Goal: Task Accomplishment & Management: Manage account settings

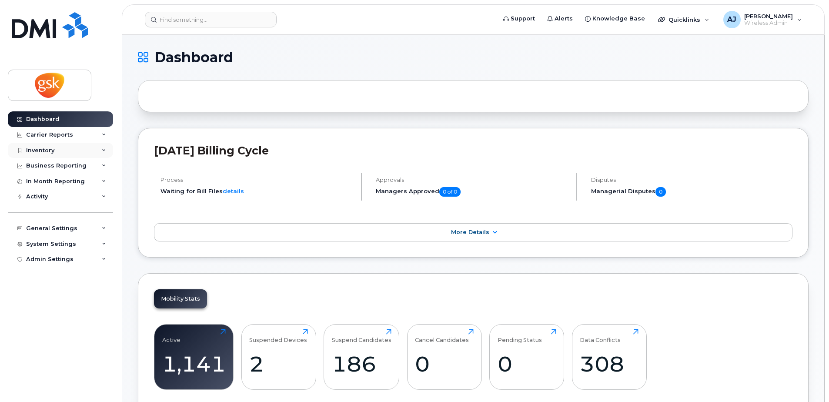
click at [70, 155] on div "Inventory" at bounding box center [60, 151] width 105 height 16
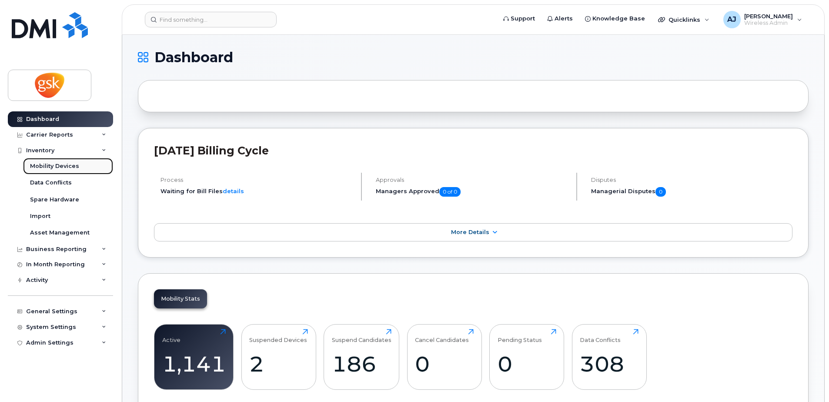
click at [71, 167] on div "Mobility Devices" at bounding box center [54, 166] width 49 height 8
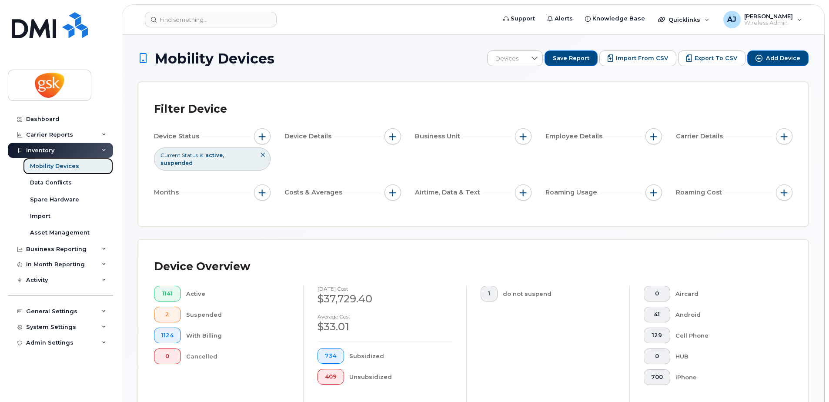
click at [55, 164] on div "Mobility Devices" at bounding box center [54, 166] width 49 height 8
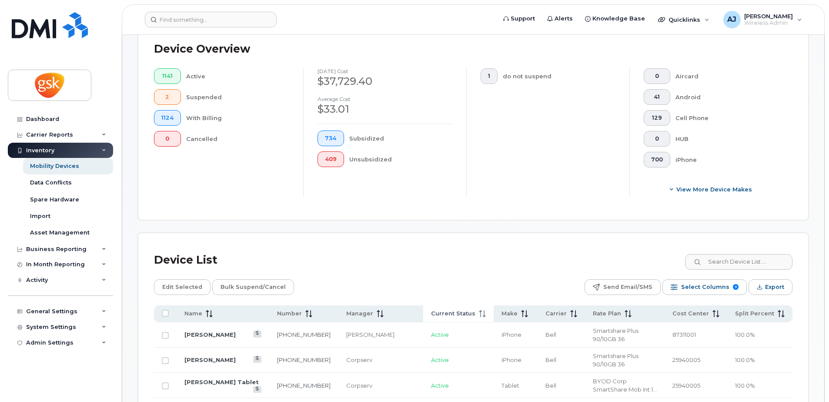
click at [454, 313] on span "Current Status" at bounding box center [453, 314] width 44 height 8
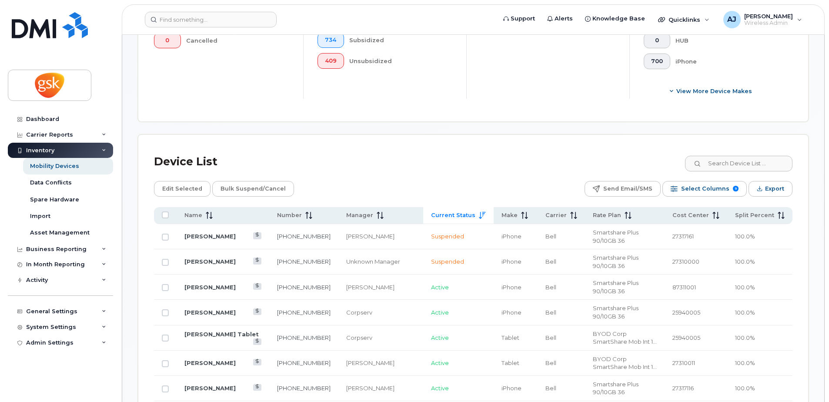
scroll to position [348, 0]
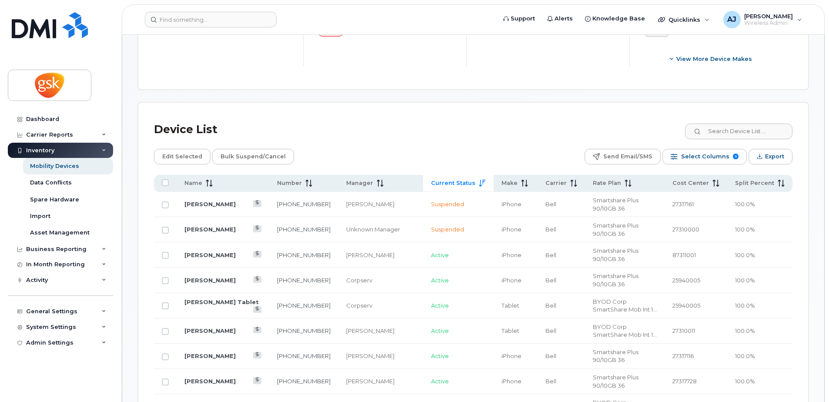
click at [331, 217] on td "416-807-8347" at bounding box center [303, 229] width 69 height 25
click at [329, 217] on td "416-807-8347" at bounding box center [303, 229] width 69 height 25
click at [326, 217] on td "416-807-8347" at bounding box center [303, 229] width 69 height 25
drag, startPoint x: 182, startPoint y: 217, endPoint x: 198, endPoint y: 217, distance: 16.1
click at [183, 217] on td "Diane Siegel" at bounding box center [223, 229] width 93 height 25
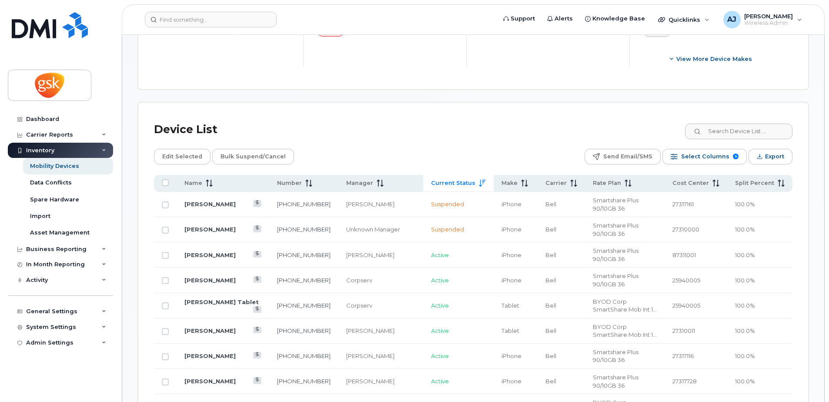
click at [310, 293] on td "204-583-0491" at bounding box center [303, 305] width 69 height 25
drag, startPoint x: 169, startPoint y: 44, endPoint x: 130, endPoint y: 43, distance: 39.1
drag, startPoint x: 332, startPoint y: 217, endPoint x: 185, endPoint y: 220, distance: 147.0
click at [185, 220] on tr "Diane Siegel 416-807-8347 Unknown Manager Suspended iPhone Bell Smartshare Plus…" at bounding box center [473, 229] width 638 height 25
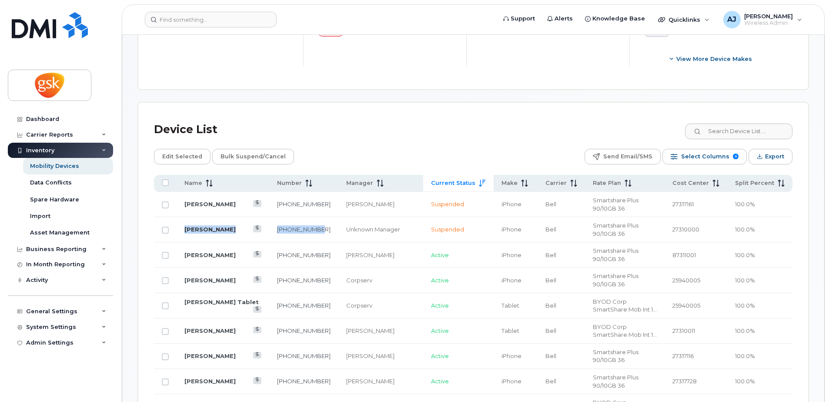
copy tr "Diane Siegel 416-807-8347"
click at [50, 120] on div "Dashboard" at bounding box center [42, 119] width 33 height 7
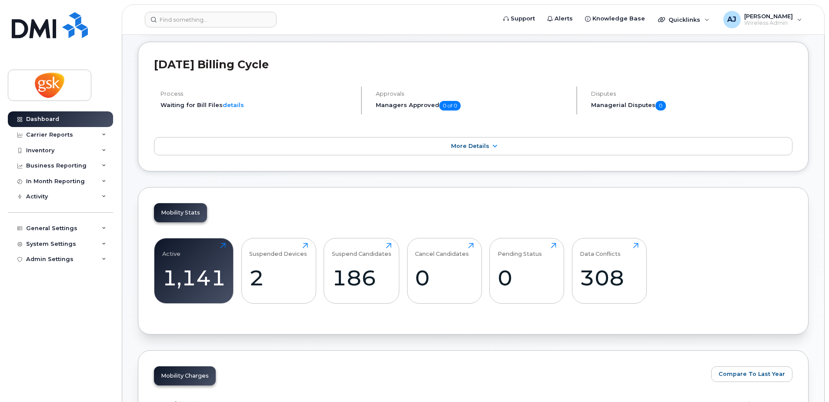
scroll to position [87, 0]
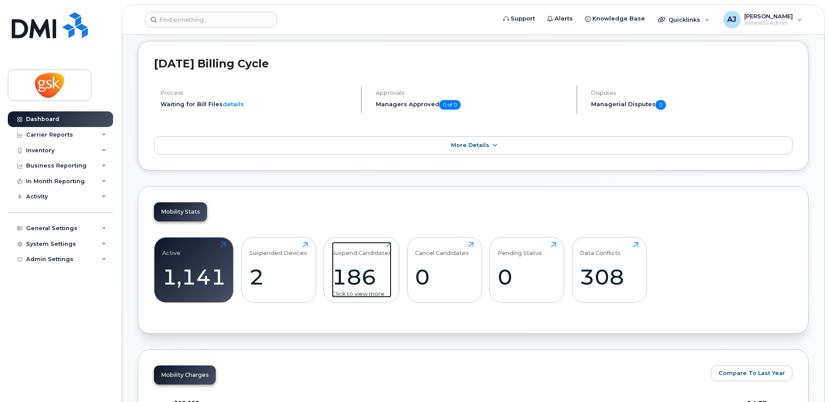
click at [351, 269] on div "186" at bounding box center [362, 277] width 60 height 26
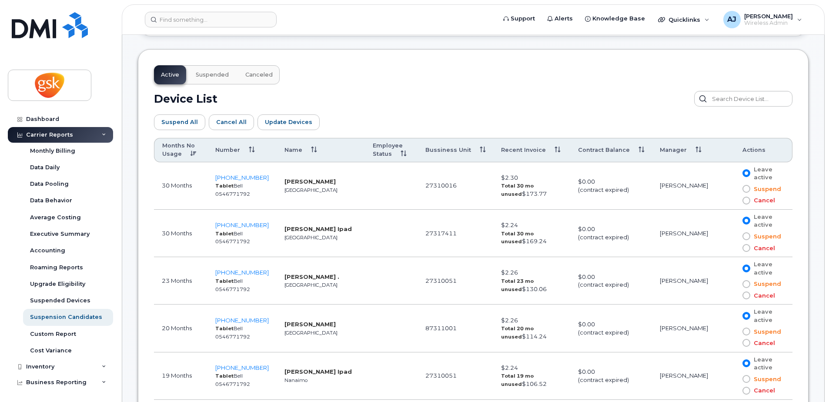
scroll to position [483, 0]
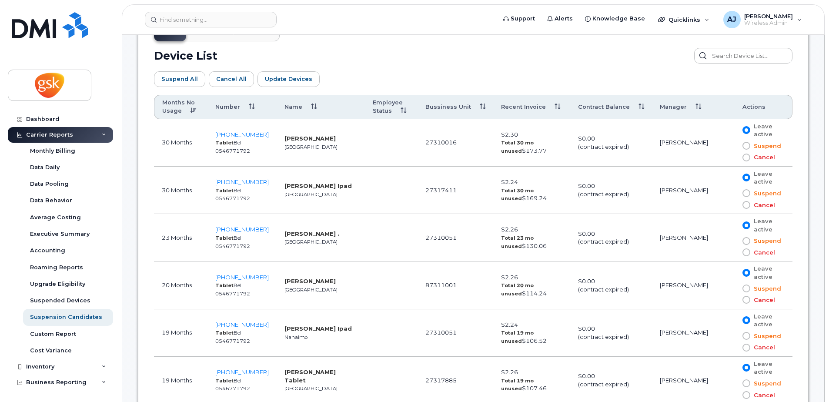
click at [743, 146] on span at bounding box center [746, 146] width 8 height 8
click at [734, 146] on input "Suspend" at bounding box center [734, 146] width 0 height 0
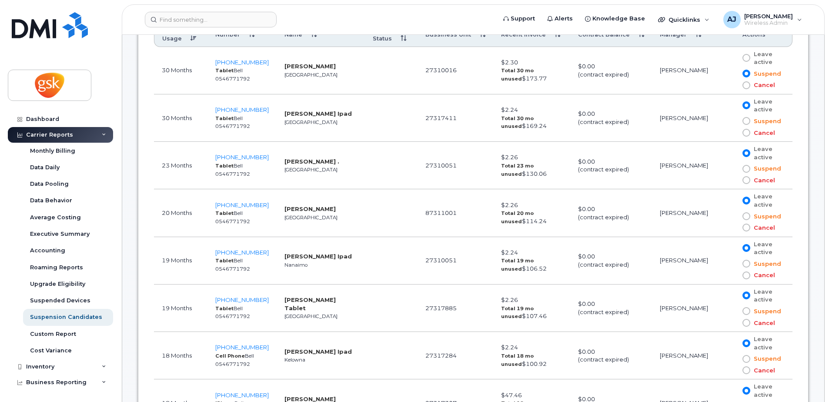
scroll to position [570, 0]
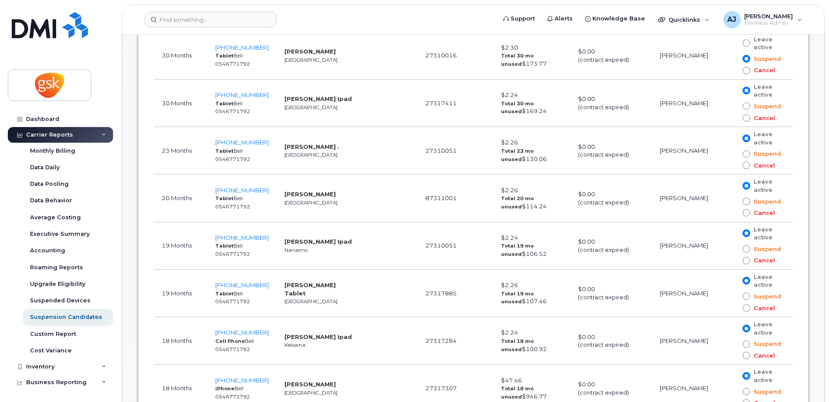
click at [744, 151] on span at bounding box center [746, 154] width 8 height 8
click at [734, 154] on input "Suspend" at bounding box center [734, 154] width 0 height 0
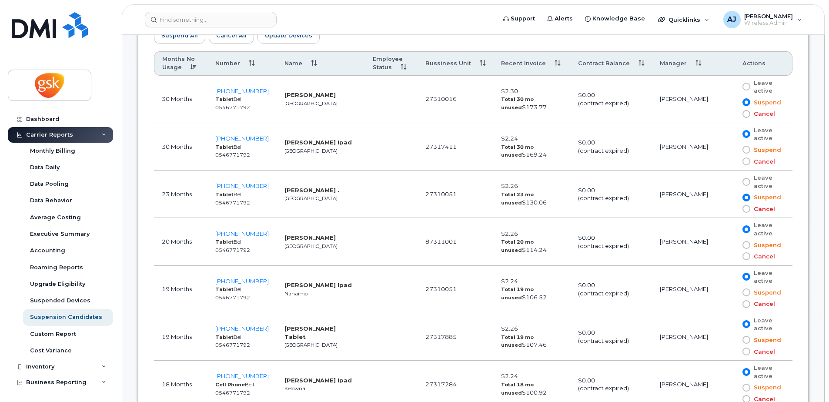
click at [744, 113] on span at bounding box center [746, 114] width 8 height 8
click at [734, 114] on input "Cancel" at bounding box center [734, 114] width 0 height 0
drag, startPoint x: 742, startPoint y: 210, endPoint x: 743, endPoint y: 216, distance: 5.8
click at [742, 210] on span at bounding box center [746, 209] width 8 height 8
click at [734, 209] on input "Cancel" at bounding box center [734, 209] width 0 height 0
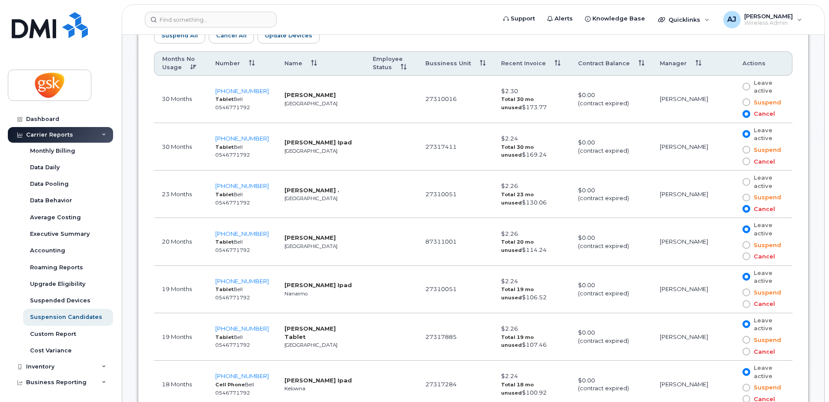
click at [743, 255] on span at bounding box center [746, 256] width 8 height 8
click at [734, 256] on input "Cancel" at bounding box center [734, 256] width 0 height 0
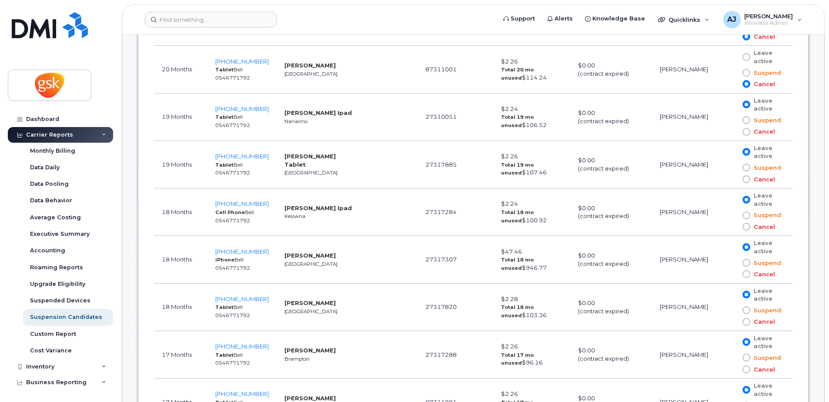
scroll to position [700, 0]
click at [742, 179] on span at bounding box center [746, 177] width 8 height 8
click at [734, 177] on input "Cancel" at bounding box center [734, 177] width 0 height 0
click at [743, 225] on span at bounding box center [746, 225] width 8 height 8
click at [734, 225] on input "Cancel" at bounding box center [734, 225] width 0 height 0
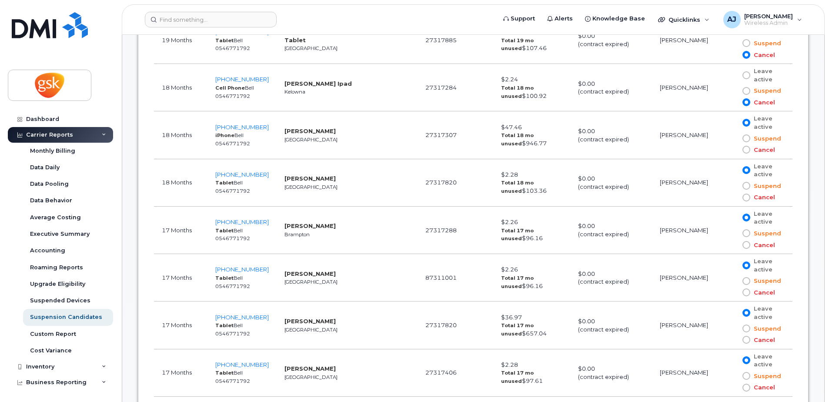
scroll to position [830, 0]
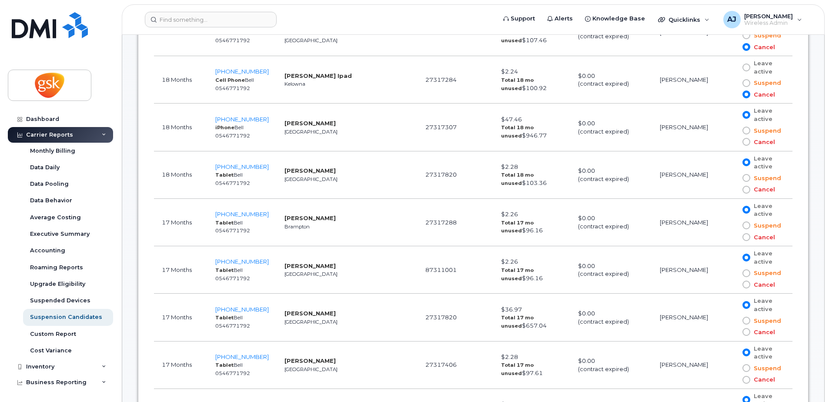
click at [743, 141] on span at bounding box center [746, 142] width 8 height 8
click at [734, 142] on input "Cancel" at bounding box center [734, 142] width 0 height 0
click at [744, 115] on span at bounding box center [746, 115] width 8 height 8
click at [734, 115] on input "Leave active" at bounding box center [734, 115] width 0 height 0
click at [744, 190] on span at bounding box center [746, 190] width 8 height 8
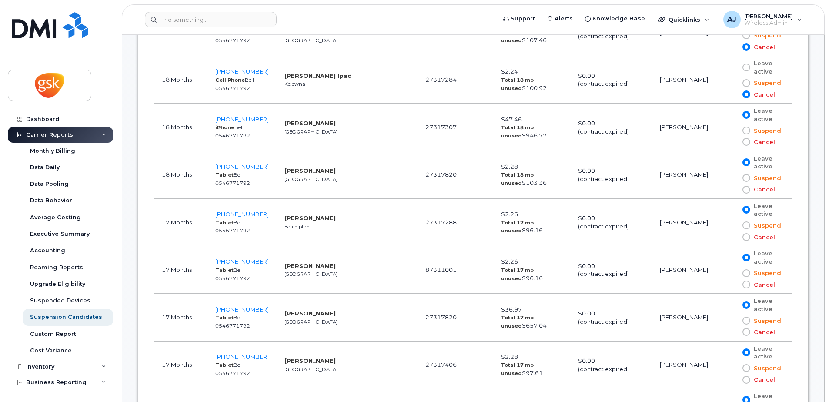
click at [734, 190] on input "Cancel" at bounding box center [734, 190] width 0 height 0
click at [743, 237] on span at bounding box center [746, 237] width 8 height 8
click at [734, 237] on input "Cancel" at bounding box center [734, 237] width 0 height 0
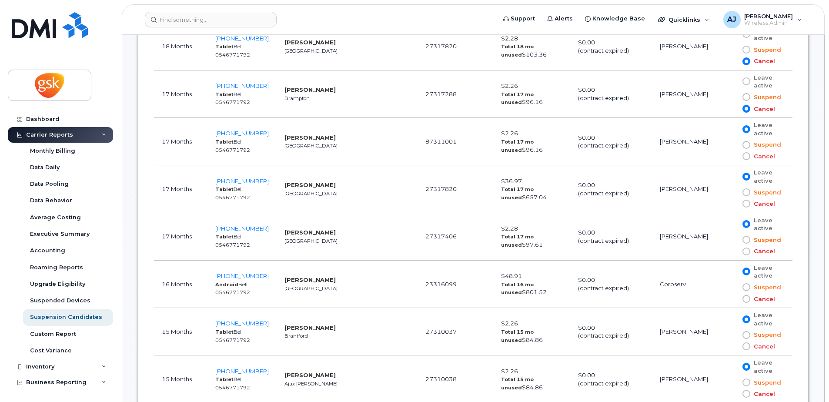
scroll to position [961, 0]
click at [744, 154] on span at bounding box center [746, 154] width 8 height 8
click at [734, 154] on input "Cancel" at bounding box center [734, 154] width 0 height 0
click at [743, 201] on span at bounding box center [746, 201] width 8 height 8
click at [734, 201] on input "Cancel" at bounding box center [734, 201] width 0 height 0
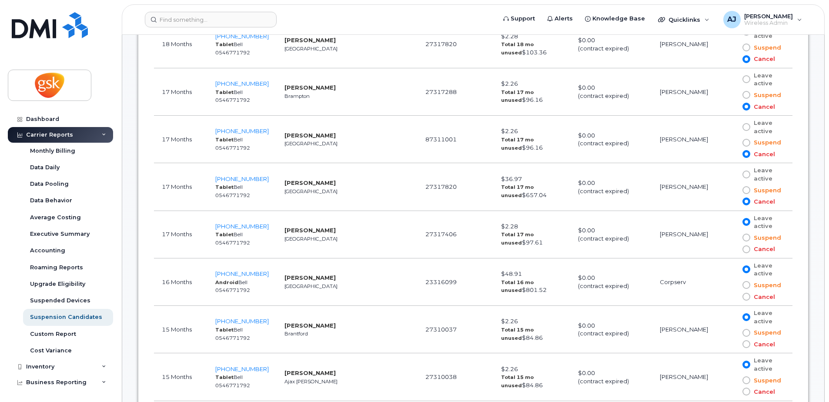
click at [743, 250] on span at bounding box center [746, 249] width 8 height 8
click at [734, 249] on input "Cancel" at bounding box center [734, 249] width 0 height 0
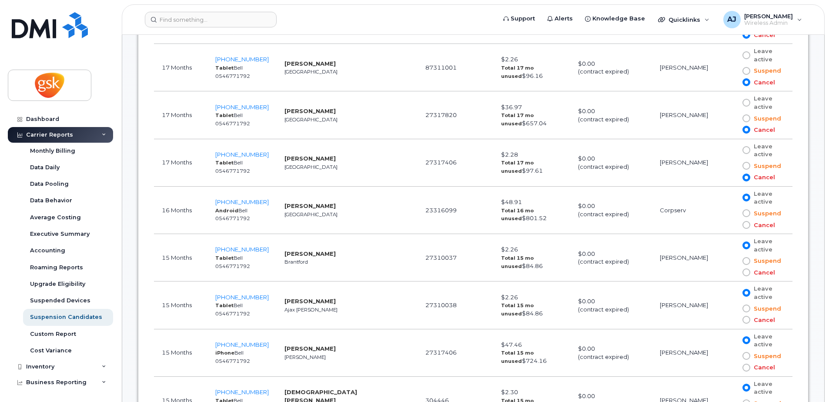
scroll to position [1091, 0]
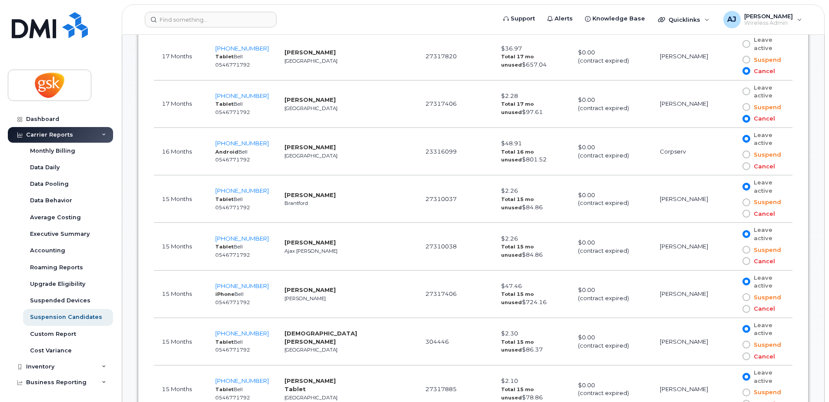
click at [742, 167] on span at bounding box center [746, 166] width 8 height 8
click at [734, 166] on input "Cancel" at bounding box center [734, 166] width 0 height 0
click at [745, 213] on span at bounding box center [746, 214] width 8 height 8
click at [734, 213] on input "Cancel" at bounding box center [734, 213] width 0 height 0
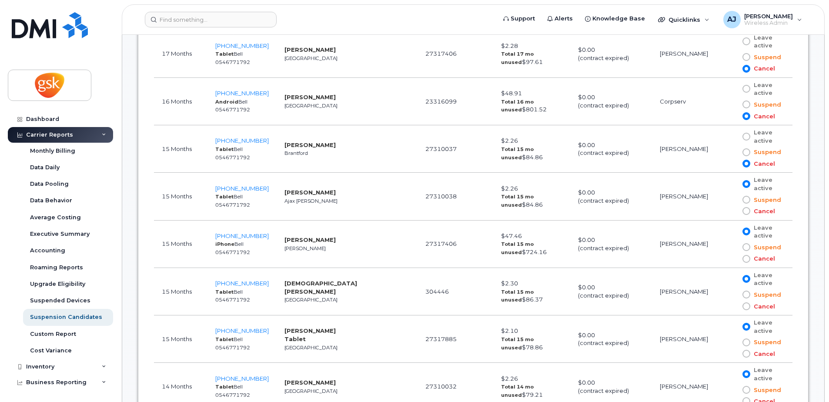
scroll to position [1178, 0]
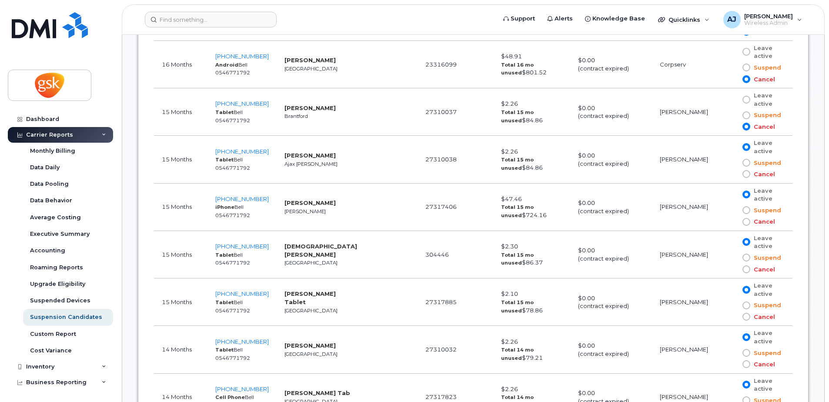
click at [745, 162] on span at bounding box center [746, 163] width 8 height 8
click at [734, 163] on input "Suspend" at bounding box center [734, 163] width 0 height 0
click at [744, 116] on span at bounding box center [746, 115] width 8 height 8
click at [734, 115] on input "Suspend" at bounding box center [734, 115] width 0 height 0
click at [742, 66] on span at bounding box center [746, 67] width 8 height 8
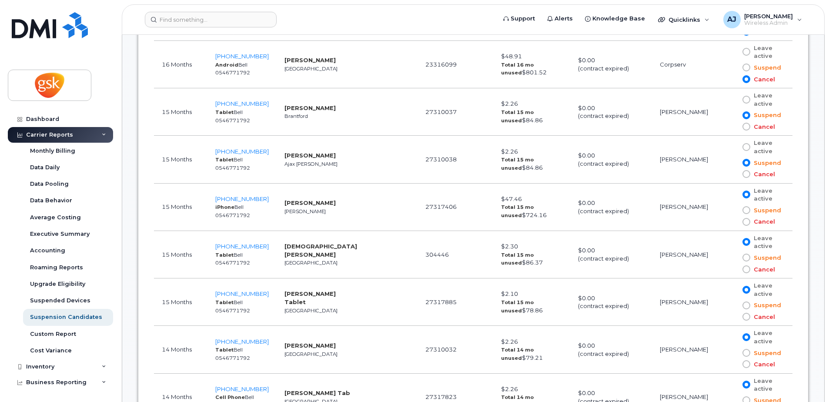
click at [734, 67] on input "Suspend" at bounding box center [734, 67] width 0 height 0
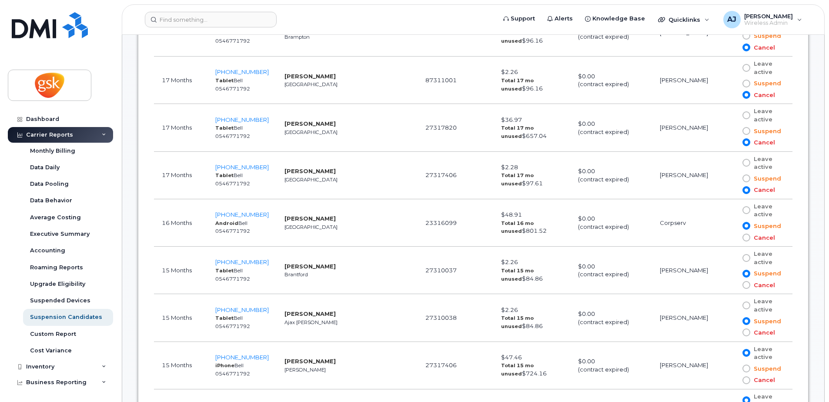
scroll to position [1004, 0]
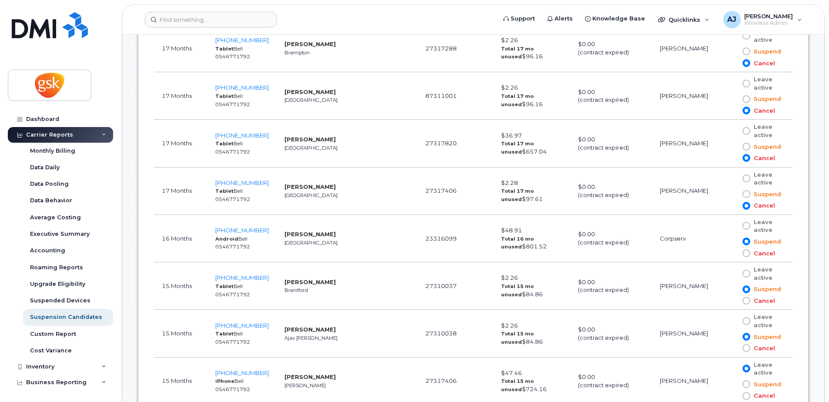
click at [745, 193] on span at bounding box center [746, 194] width 8 height 8
click at [734, 194] on input "Suspend" at bounding box center [734, 194] width 0 height 0
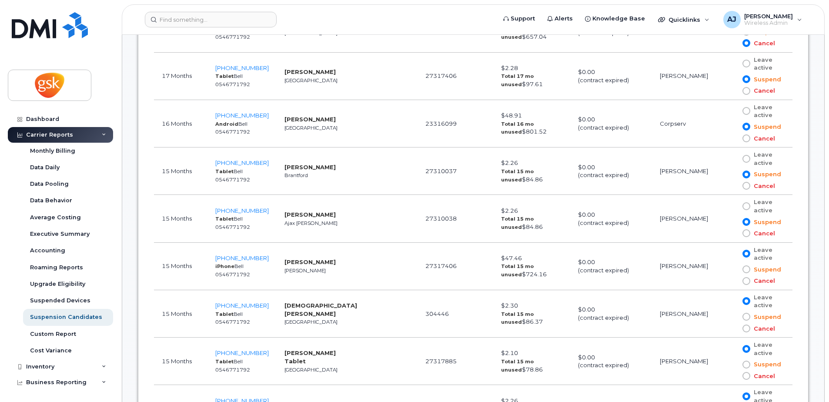
scroll to position [1135, 0]
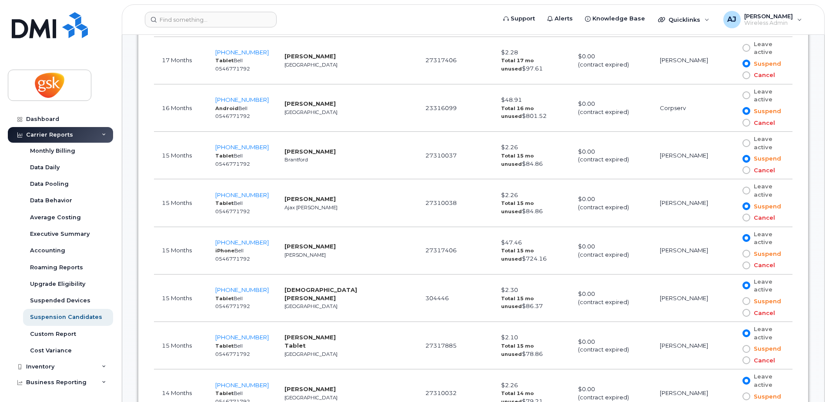
click at [742, 123] on span at bounding box center [746, 123] width 8 height 8
click at [734, 123] on input "Cancel" at bounding box center [734, 123] width 0 height 0
click at [742, 170] on span at bounding box center [746, 170] width 8 height 8
click at [734, 170] on input "Cancel" at bounding box center [734, 170] width 0 height 0
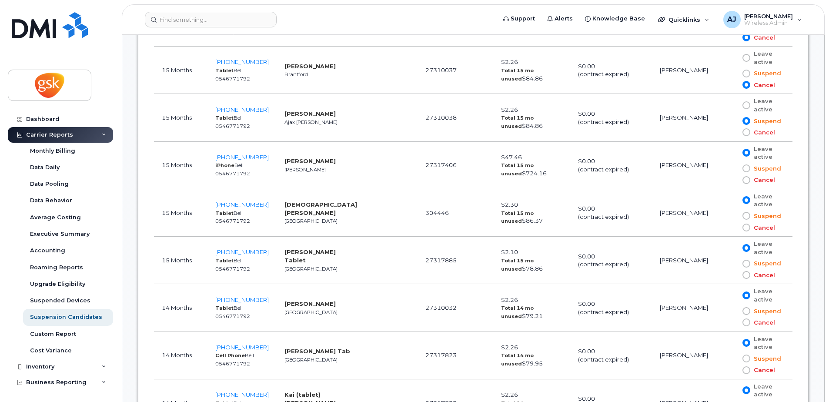
scroll to position [1222, 0]
click at [743, 129] on span at bounding box center [746, 131] width 8 height 8
click at [734, 130] on input "Cancel" at bounding box center [734, 130] width 0 height 0
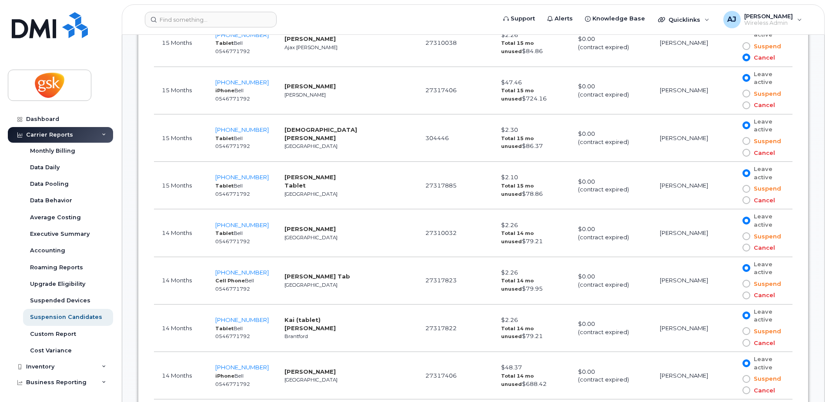
scroll to position [1309, 0]
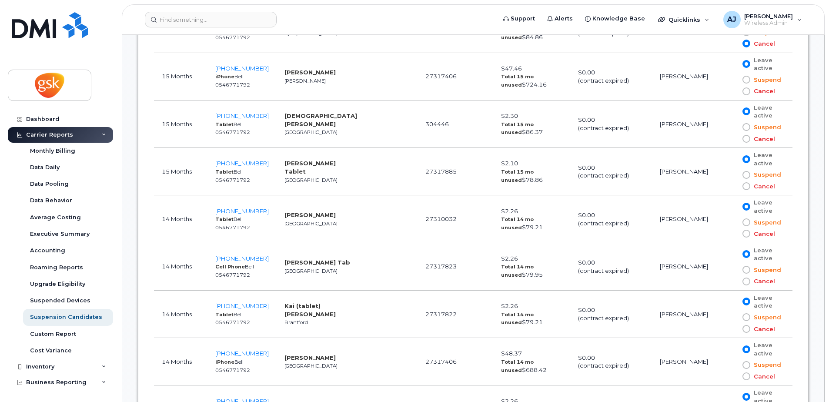
click at [743, 139] on span at bounding box center [746, 139] width 8 height 8
click at [734, 139] on input "Cancel" at bounding box center [734, 139] width 0 height 0
click at [743, 186] on span at bounding box center [746, 186] width 8 height 8
click at [734, 186] on input "Cancel" at bounding box center [734, 186] width 0 height 0
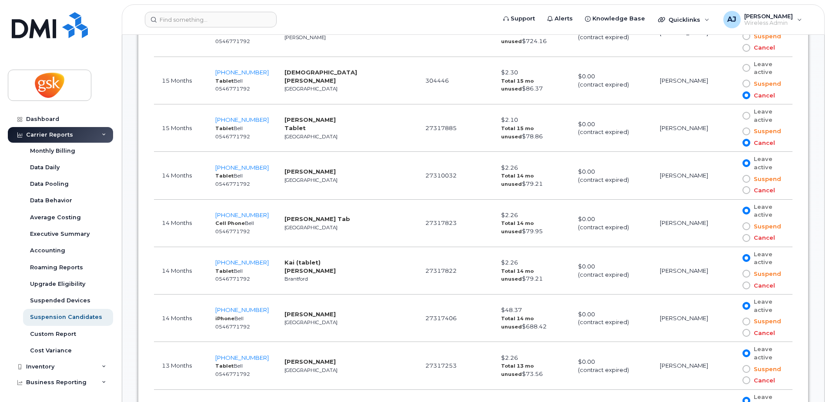
scroll to position [1396, 0]
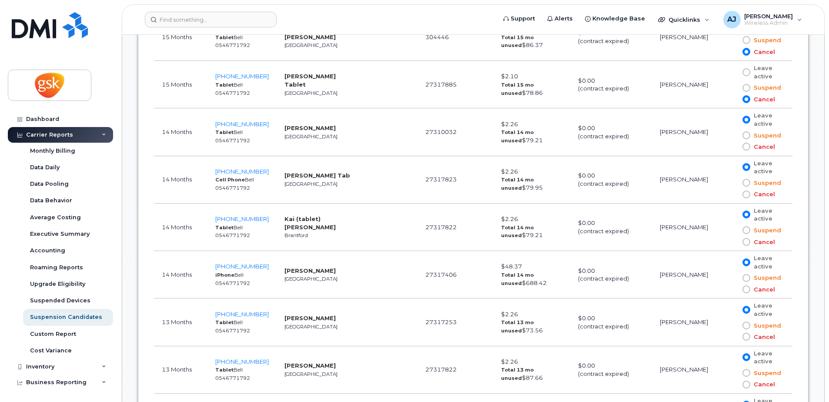
click at [745, 146] on span at bounding box center [746, 147] width 8 height 8
click at [734, 147] on input "Cancel" at bounding box center [734, 147] width 0 height 0
click at [743, 194] on span at bounding box center [746, 194] width 8 height 8
click at [734, 194] on input "Cancel" at bounding box center [734, 194] width 0 height 0
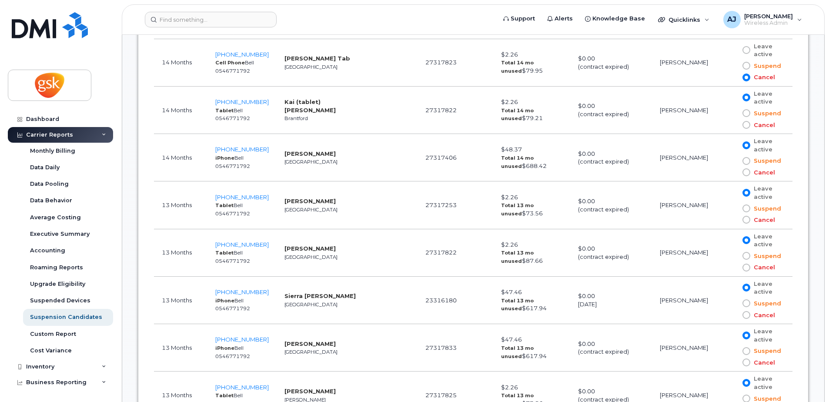
scroll to position [1526, 0]
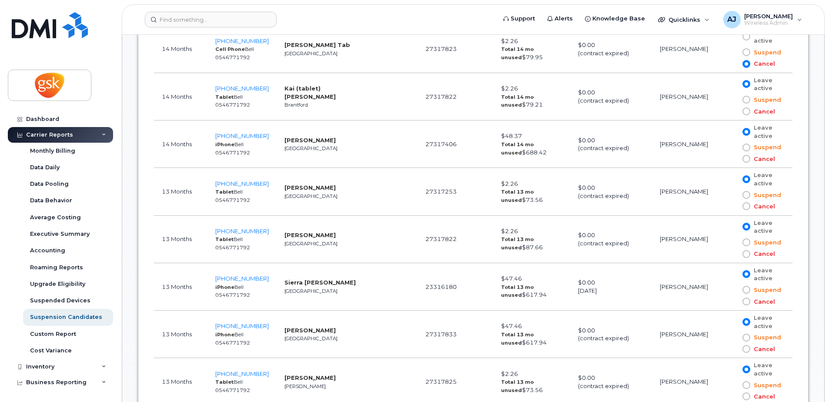
click at [744, 207] on span at bounding box center [746, 206] width 8 height 8
click at [734, 206] on input "Cancel" at bounding box center [734, 206] width 0 height 0
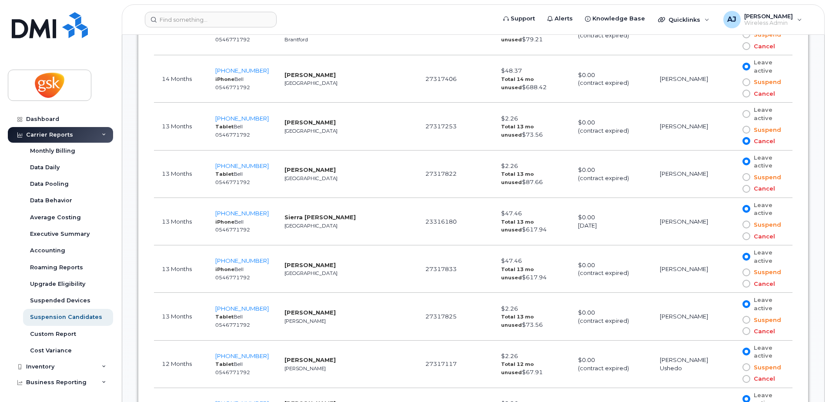
scroll to position [1613, 0]
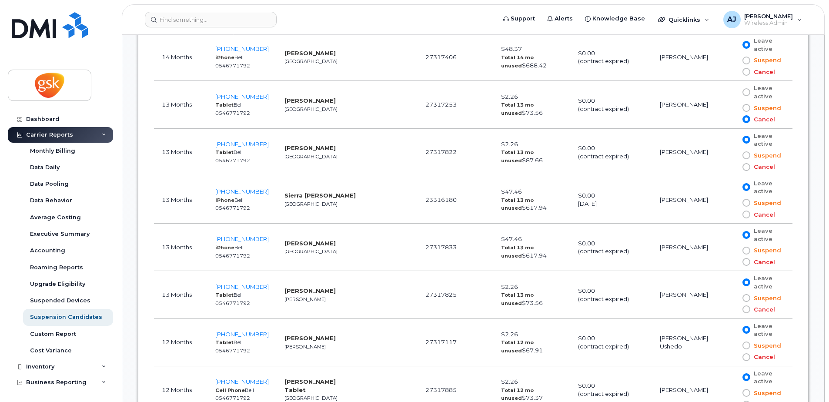
click at [744, 166] on span at bounding box center [746, 167] width 8 height 8
click at [734, 167] on input "Cancel" at bounding box center [734, 167] width 0 height 0
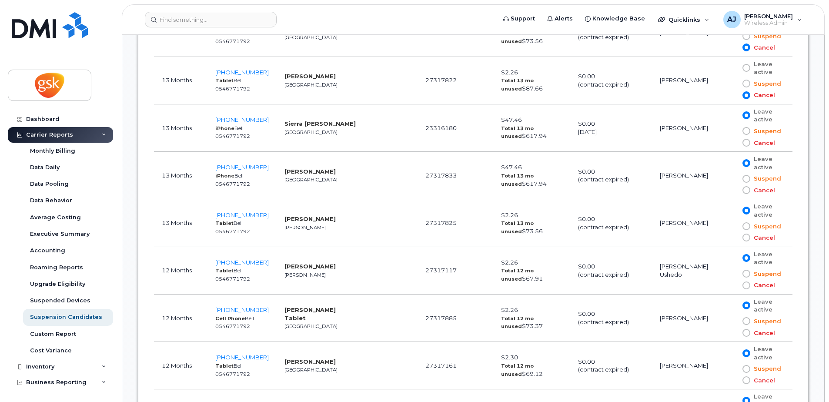
scroll to position [1700, 0]
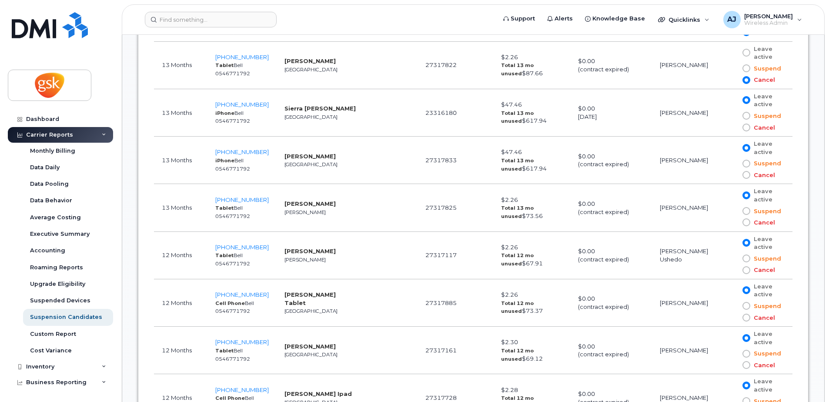
click at [742, 221] on span at bounding box center [746, 222] width 8 height 8
click at [734, 222] on input "Cancel" at bounding box center [734, 222] width 0 height 0
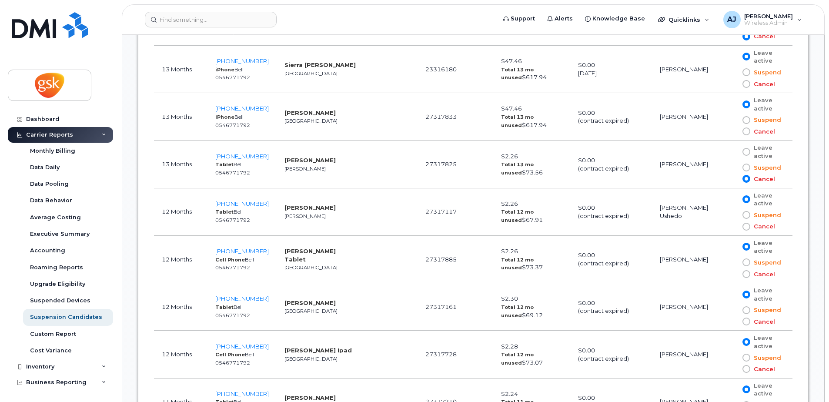
scroll to position [1787, 0]
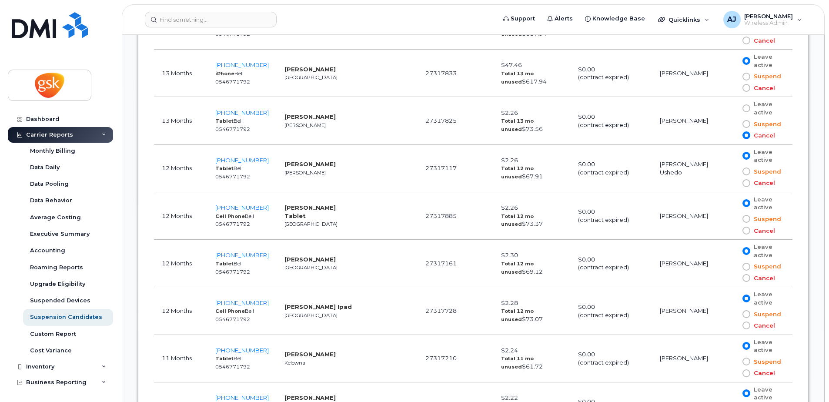
click at [744, 230] on span at bounding box center [746, 231] width 8 height 8
click at [734, 230] on input "Cancel" at bounding box center [734, 230] width 0 height 0
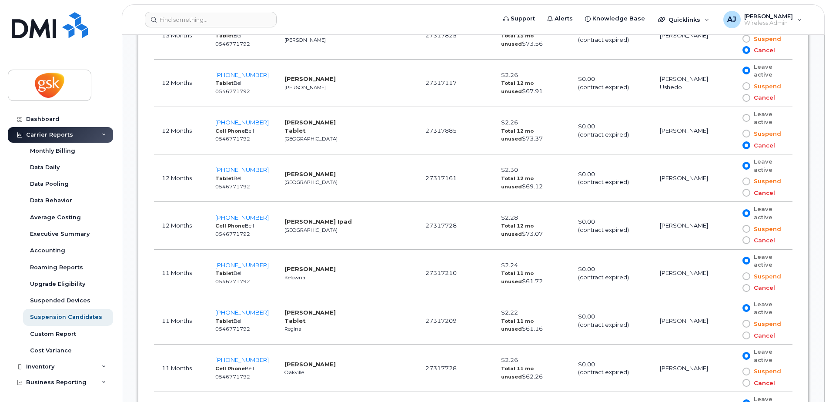
scroll to position [1874, 0]
click at [744, 191] on span at bounding box center [746, 191] width 8 height 8
click at [734, 191] on input "Cancel" at bounding box center [734, 191] width 0 height 0
click at [742, 238] on span at bounding box center [746, 238] width 8 height 8
click at [734, 238] on input "Cancel" at bounding box center [734, 238] width 0 height 0
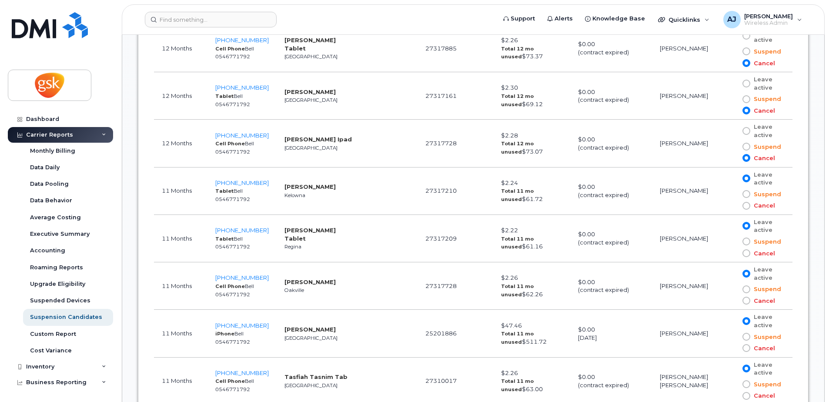
scroll to position [1961, 0]
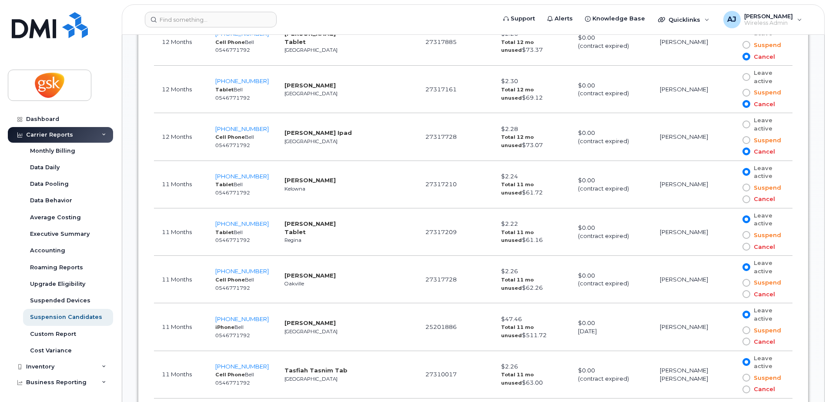
click at [744, 201] on span at bounding box center [746, 199] width 8 height 8
click at [734, 199] on input "Cancel" at bounding box center [734, 199] width 0 height 0
click at [744, 246] on span at bounding box center [746, 247] width 8 height 8
click at [734, 247] on input "Cancel" at bounding box center [734, 247] width 0 height 0
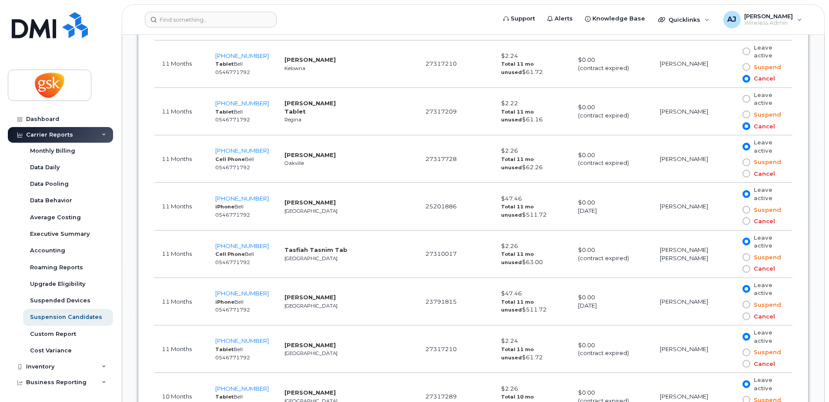
scroll to position [2091, 0]
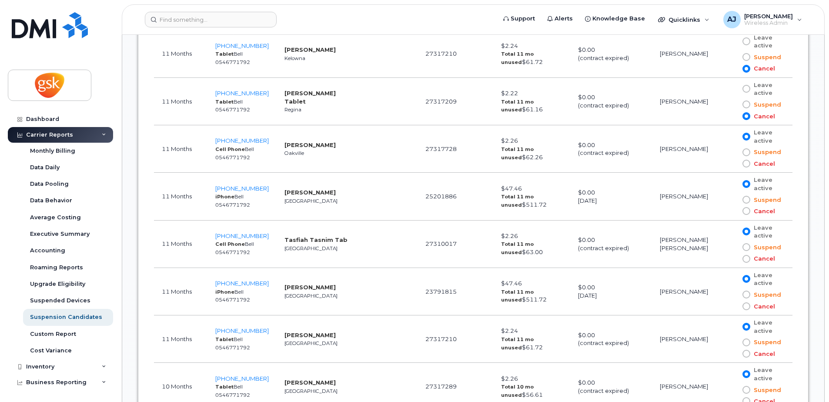
click at [746, 163] on span at bounding box center [746, 164] width 8 height 8
click at [734, 163] on input "Cancel" at bounding box center [734, 163] width 0 height 0
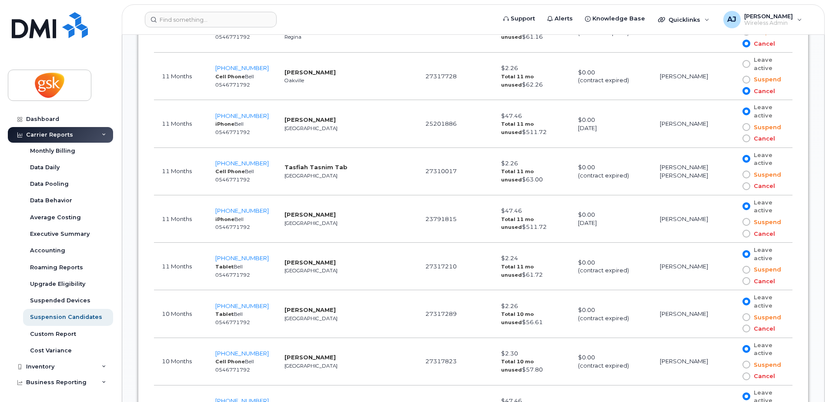
scroll to position [2178, 0]
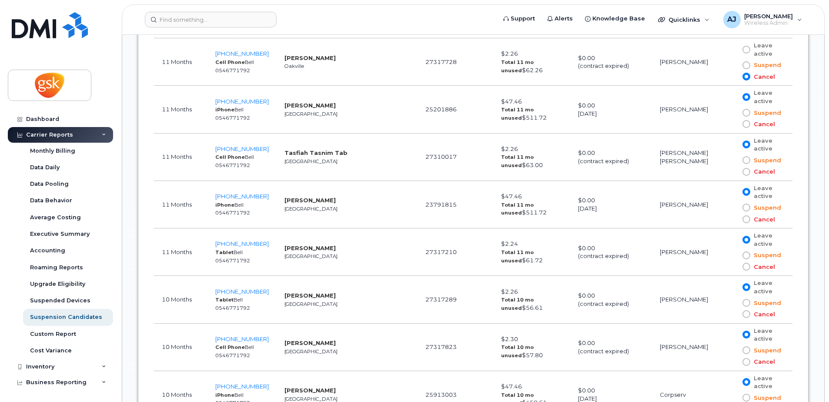
click at [745, 170] on span at bounding box center [746, 172] width 8 height 8
click at [734, 172] on input "Cancel" at bounding box center [734, 172] width 0 height 0
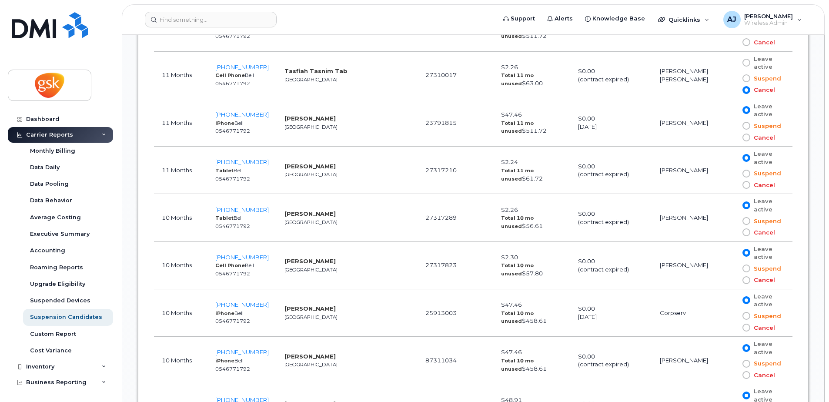
scroll to position [2265, 0]
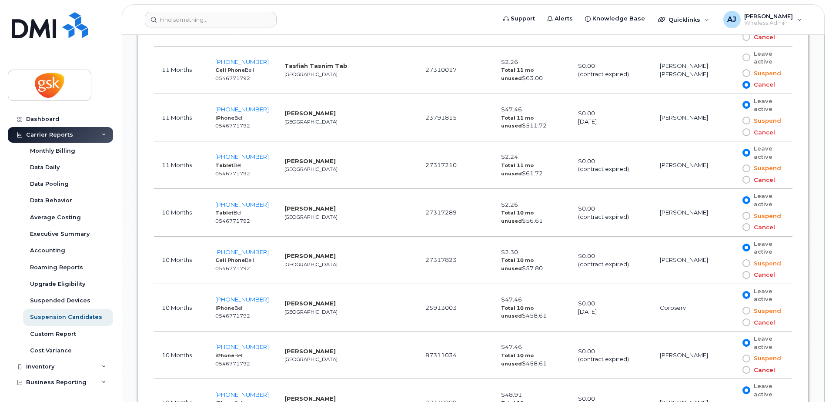
click at [742, 180] on span at bounding box center [746, 180] width 8 height 8
click at [734, 180] on input "Cancel" at bounding box center [734, 180] width 0 height 0
click at [744, 227] on span at bounding box center [746, 227] width 8 height 8
click at [734, 227] on input "Cancel" at bounding box center [734, 227] width 0 height 0
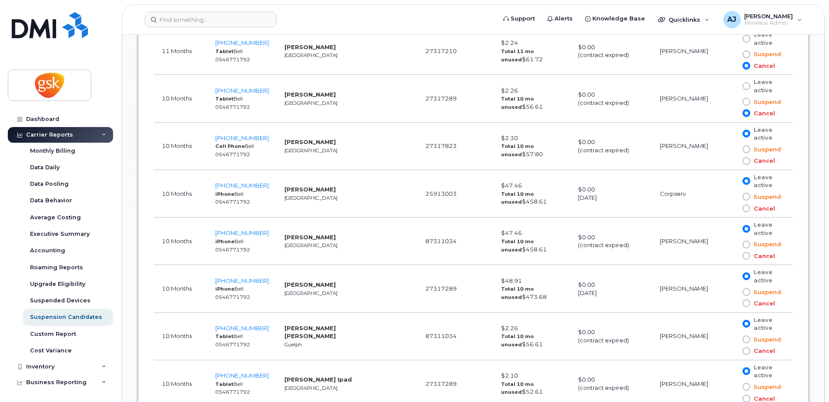
scroll to position [2396, 0]
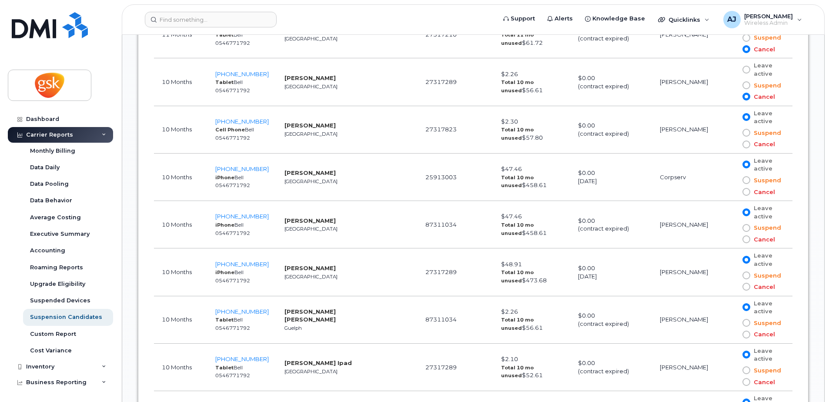
click at [744, 145] on span at bounding box center [746, 144] width 8 height 8
click at [734, 144] on input "Cancel" at bounding box center [734, 144] width 0 height 0
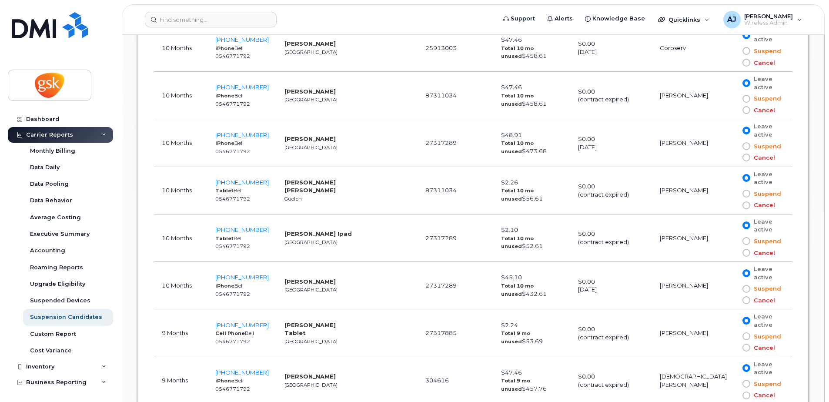
scroll to position [2526, 0]
click at [744, 204] on span at bounding box center [746, 204] width 8 height 8
click at [734, 204] on input "Cancel" at bounding box center [734, 204] width 0 height 0
click at [744, 251] on span at bounding box center [746, 251] width 8 height 8
click at [734, 251] on input "Cancel" at bounding box center [734, 251] width 0 height 0
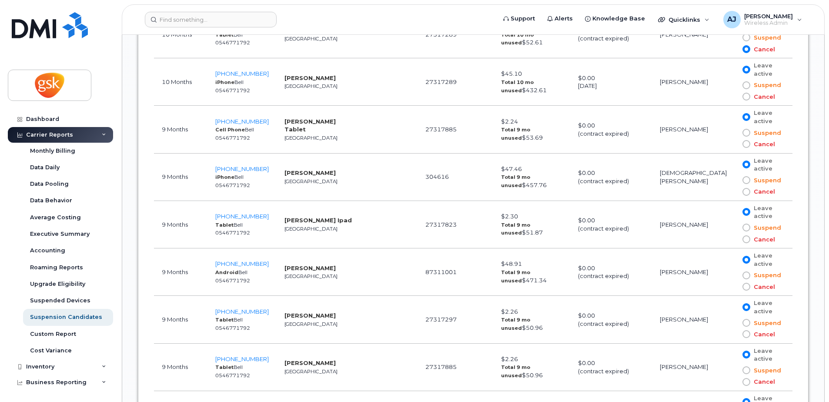
scroll to position [2744, 0]
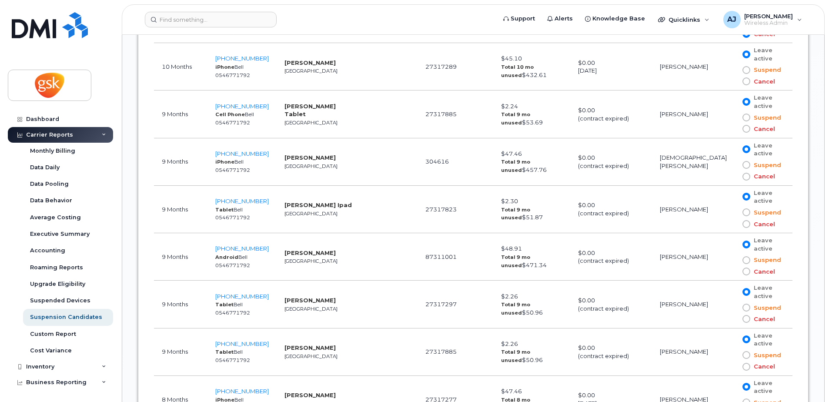
click at [744, 223] on span at bounding box center [746, 224] width 8 height 8
click at [734, 224] on input "Cancel" at bounding box center [734, 224] width 0 height 0
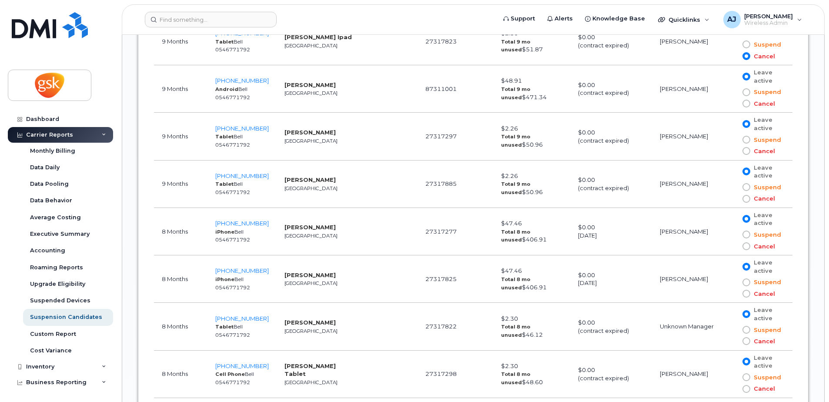
scroll to position [2918, 0]
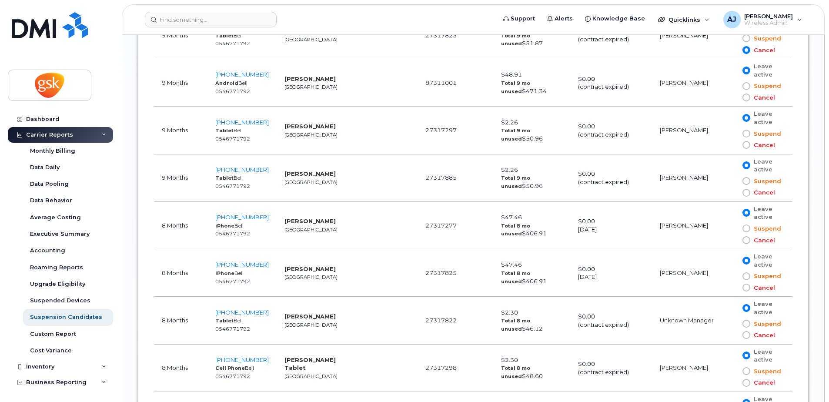
click at [743, 145] on span at bounding box center [746, 145] width 8 height 8
click at [734, 145] on input "Cancel" at bounding box center [734, 145] width 0 height 0
click at [743, 192] on span at bounding box center [746, 193] width 8 height 8
click at [734, 193] on input "Cancel" at bounding box center [734, 193] width 0 height 0
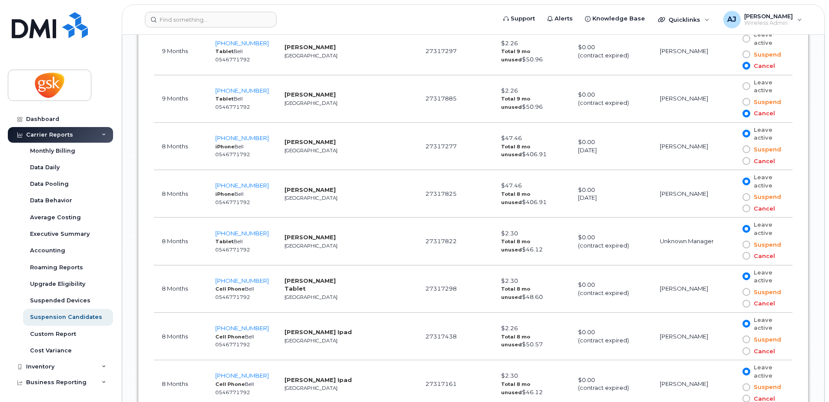
scroll to position [3005, 0]
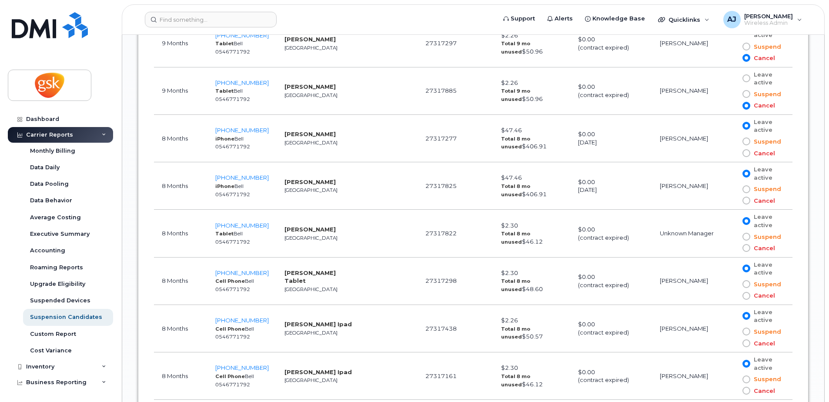
click at [745, 247] on span at bounding box center [746, 248] width 8 height 8
click at [734, 248] on input "Cancel" at bounding box center [734, 248] width 0 height 0
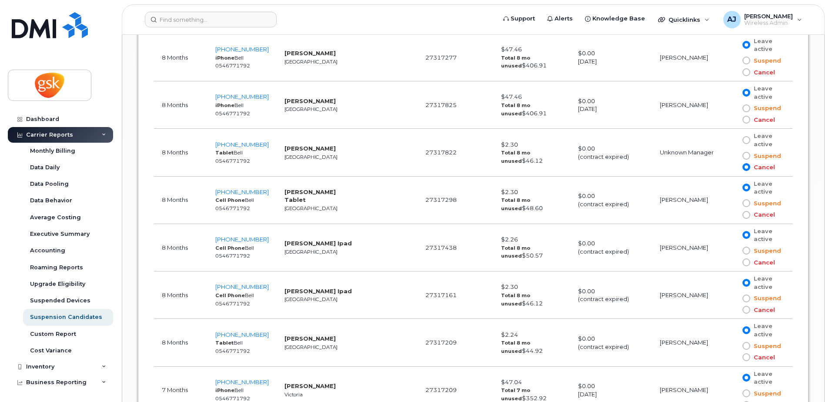
scroll to position [3091, 0]
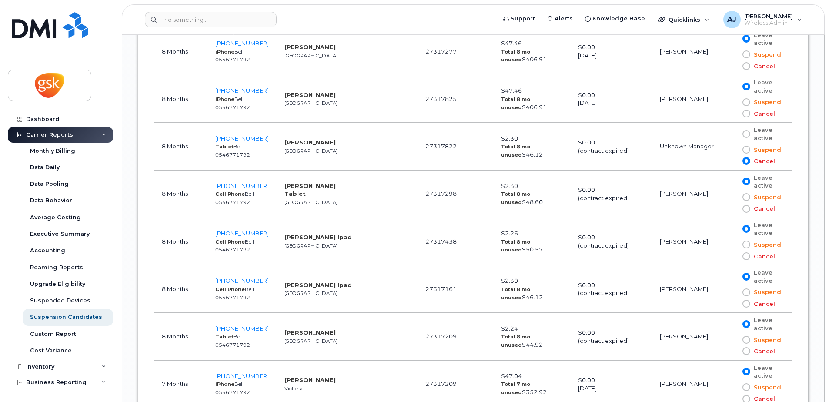
click at [744, 210] on span at bounding box center [746, 209] width 8 height 8
click at [734, 209] on input "Cancel" at bounding box center [734, 209] width 0 height 0
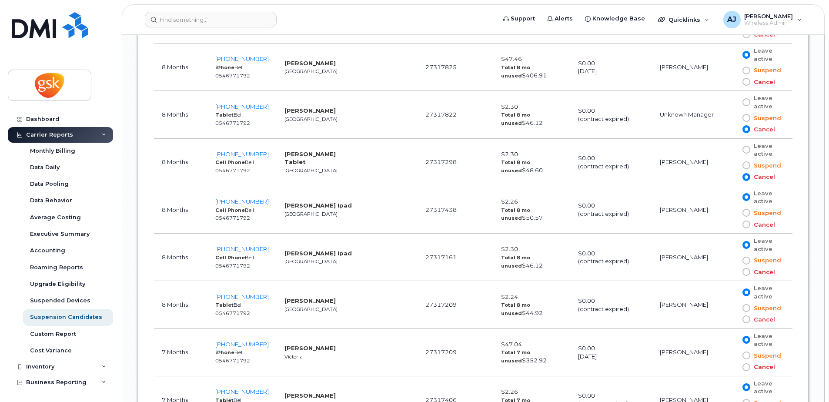
scroll to position [3178, 0]
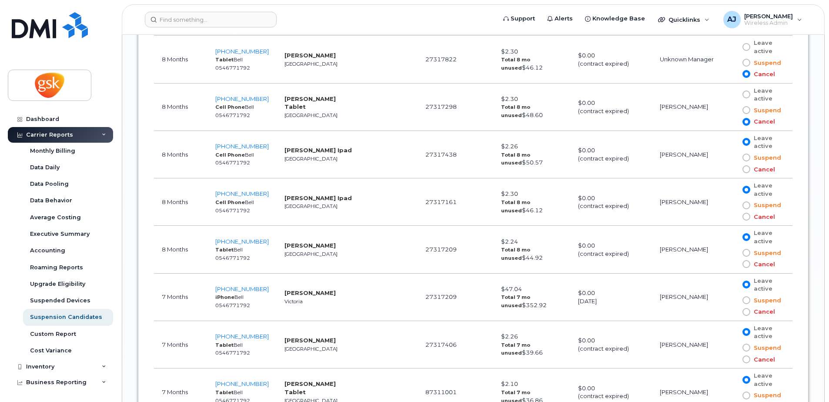
click at [744, 170] on span at bounding box center [746, 169] width 8 height 8
click at [734, 169] on input "Cancel" at bounding box center [734, 169] width 0 height 0
click at [743, 217] on span at bounding box center [746, 217] width 8 height 8
click at [734, 217] on input "Cancel" at bounding box center [734, 217] width 0 height 0
click at [743, 263] on span at bounding box center [746, 264] width 8 height 8
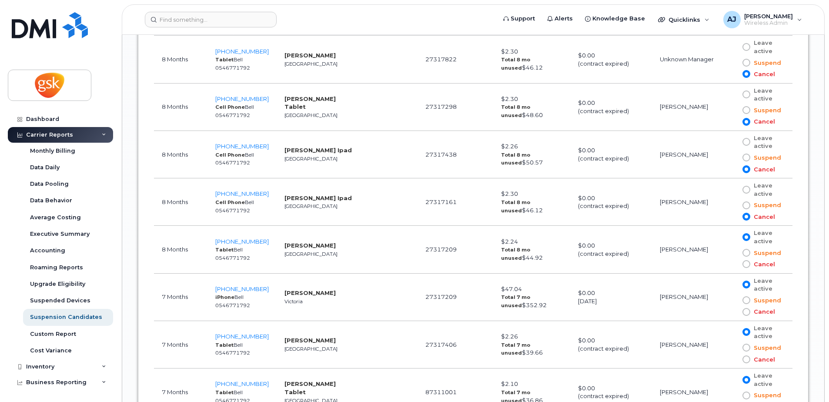
click at [734, 264] on input "Cancel" at bounding box center [734, 264] width 0 height 0
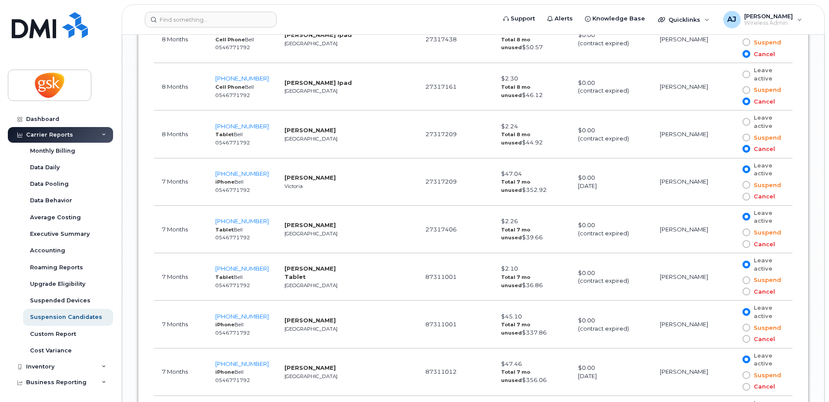
scroll to position [3309, 0]
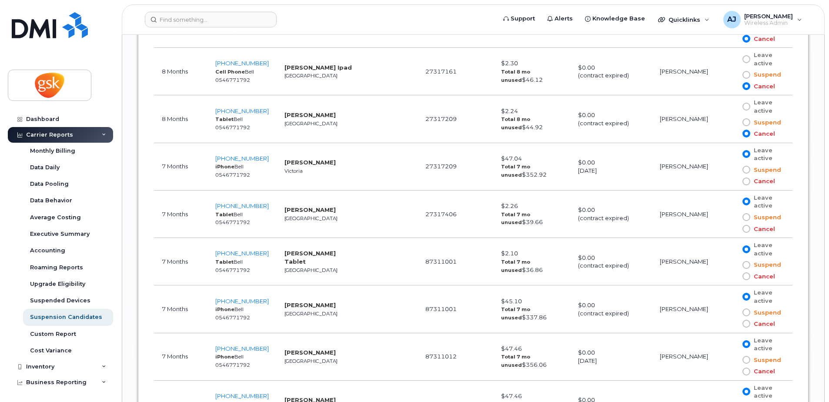
click at [744, 229] on span at bounding box center [746, 229] width 8 height 8
click at [734, 229] on input "Cancel" at bounding box center [734, 229] width 0 height 0
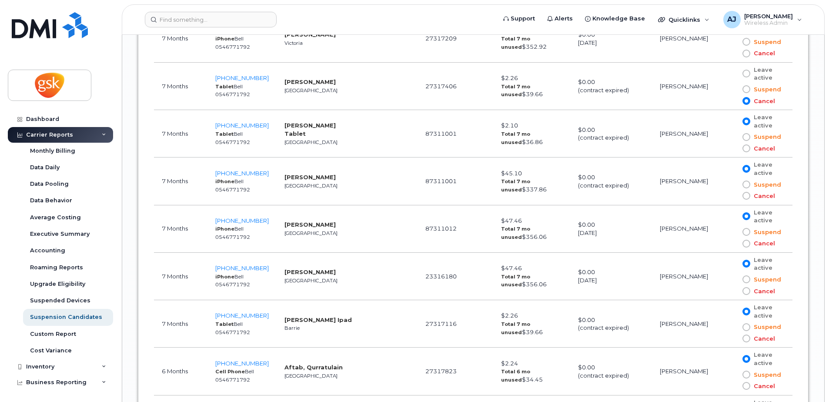
scroll to position [3439, 0]
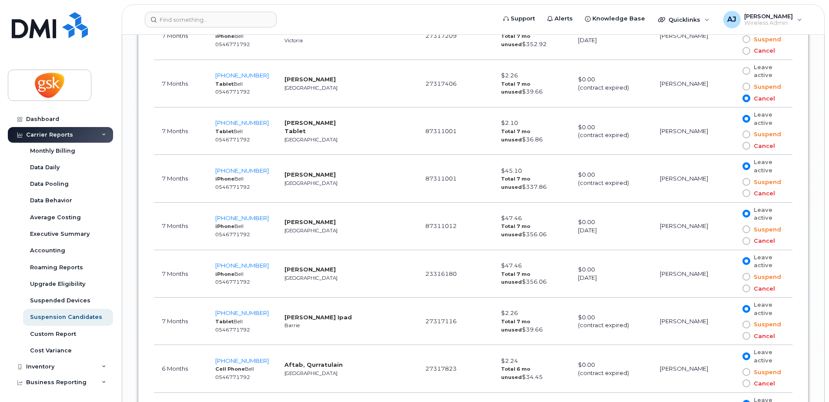
click at [745, 146] on span at bounding box center [746, 146] width 8 height 8
click at [734, 146] on input "Cancel" at bounding box center [734, 146] width 0 height 0
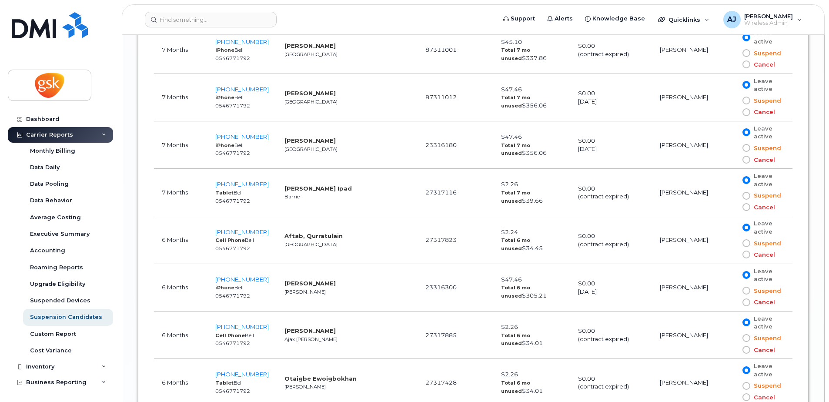
scroll to position [3570, 0]
click at [744, 205] on span at bounding box center [746, 205] width 8 height 8
click at [734, 205] on input "Cancel" at bounding box center [734, 205] width 0 height 0
click at [744, 250] on span at bounding box center [746, 253] width 8 height 8
click at [734, 253] on input "Cancel" at bounding box center [734, 253] width 0 height 0
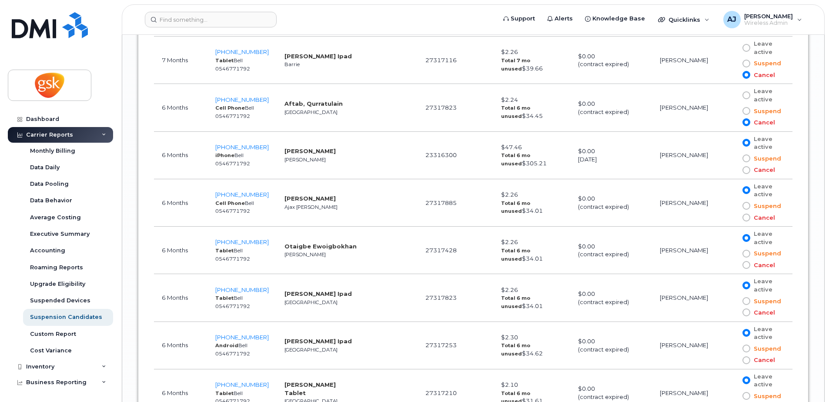
scroll to position [3744, 0]
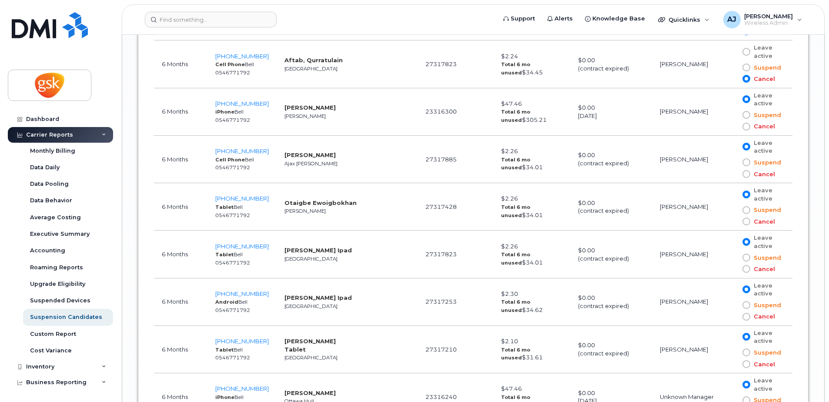
click at [745, 171] on span at bounding box center [746, 174] width 8 height 8
click at [734, 174] on input "Cancel" at bounding box center [734, 174] width 0 height 0
click at [744, 221] on span at bounding box center [746, 221] width 8 height 8
click at [734, 221] on input "Cancel" at bounding box center [734, 221] width 0 height 0
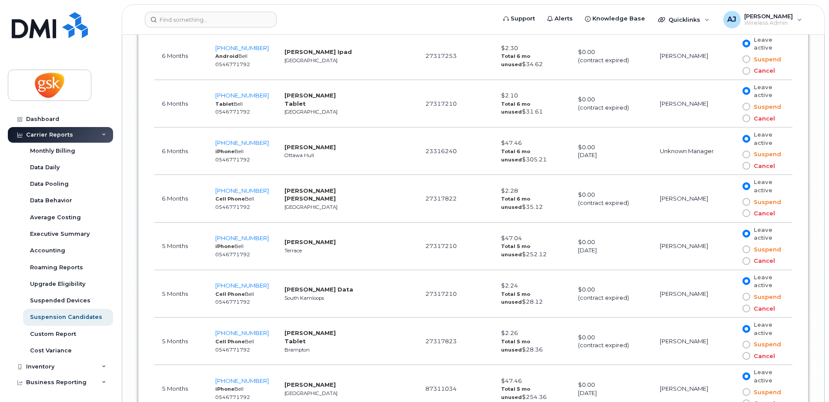
scroll to position [4005, 0]
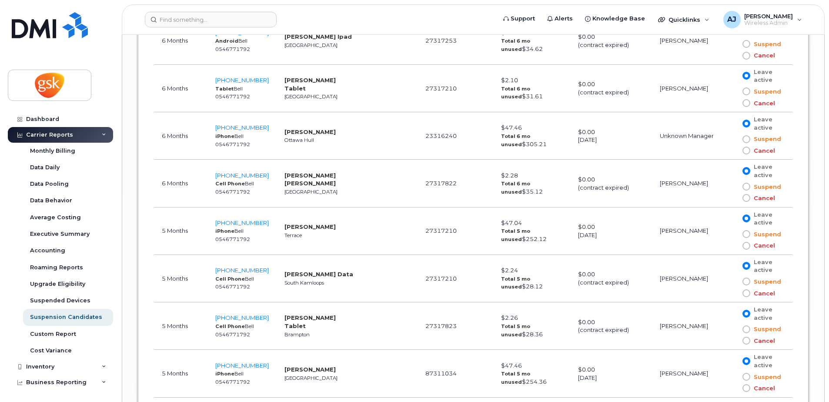
click at [744, 198] on span at bounding box center [746, 198] width 8 height 8
click at [734, 198] on input "Cancel" at bounding box center [734, 198] width 0 height 0
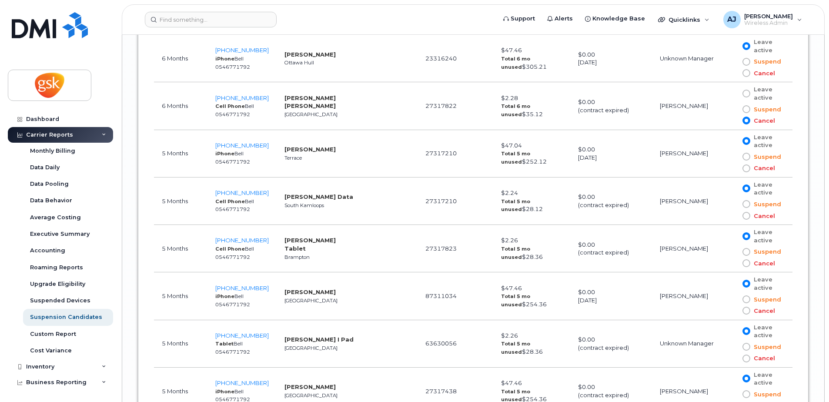
scroll to position [4092, 0]
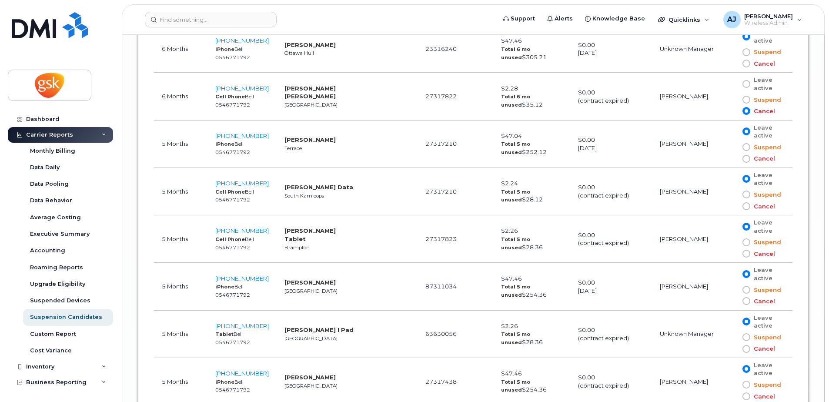
click at [743, 208] on span at bounding box center [746, 206] width 8 height 8
click at [734, 206] on input "Cancel" at bounding box center [734, 206] width 0 height 0
click at [746, 253] on span at bounding box center [746, 254] width 8 height 8
click at [734, 253] on input "Cancel" at bounding box center [734, 253] width 0 height 0
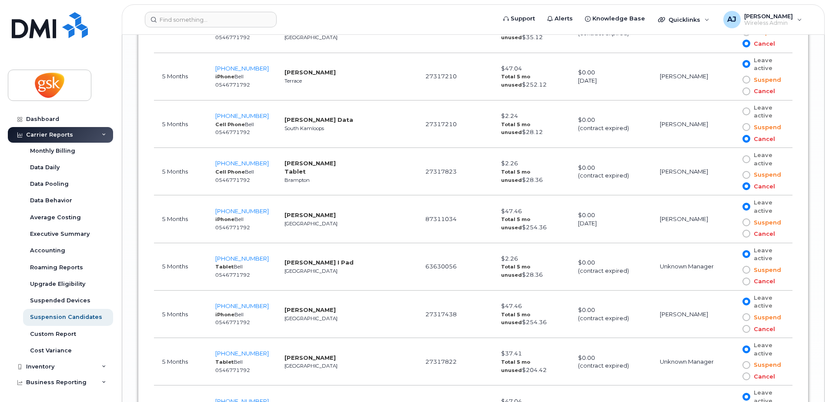
scroll to position [4179, 0]
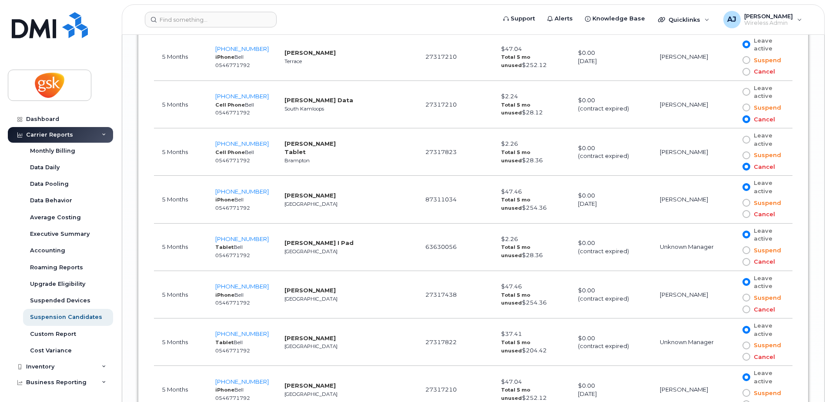
click at [743, 263] on span at bounding box center [746, 262] width 8 height 8
click at [734, 262] on input "Cancel" at bounding box center [734, 262] width 0 height 0
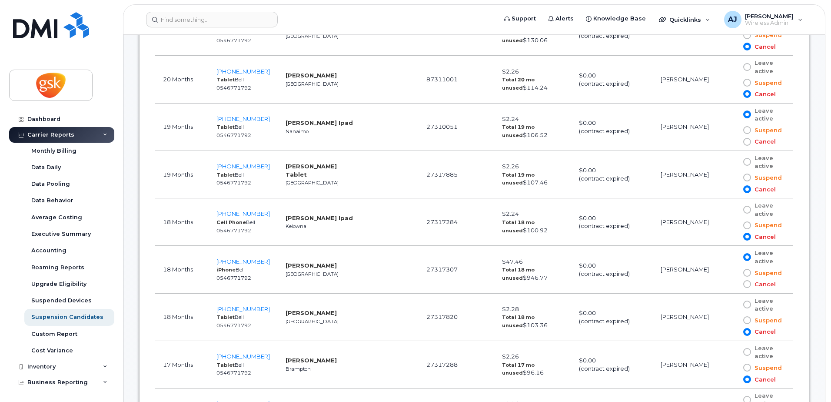
scroll to position [253, 0]
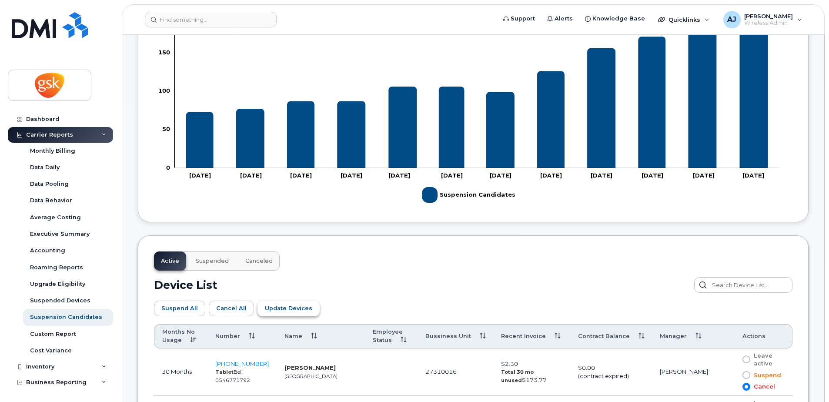
click at [304, 309] on span "Update Devices" at bounding box center [288, 308] width 47 height 8
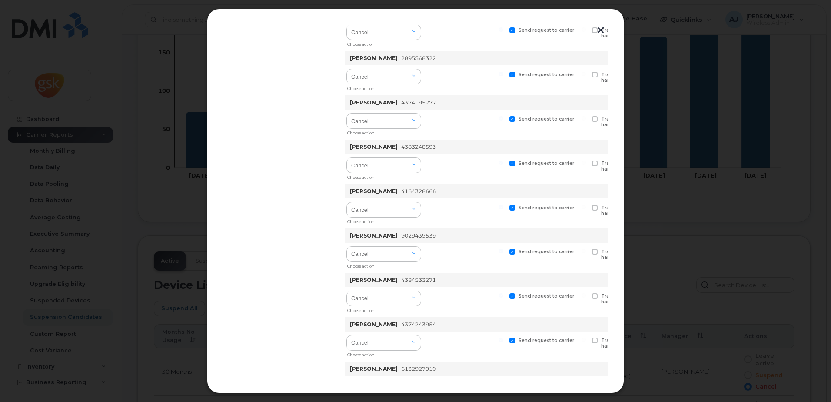
scroll to position [7943, 0]
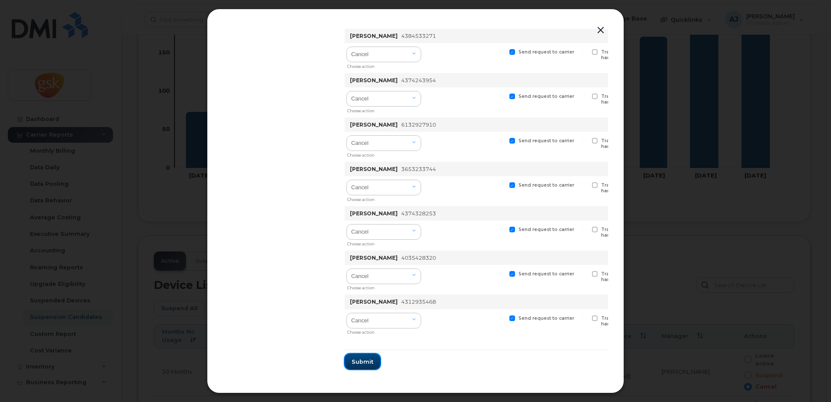
click at [370, 354] on button "Submit" at bounding box center [363, 361] width 36 height 16
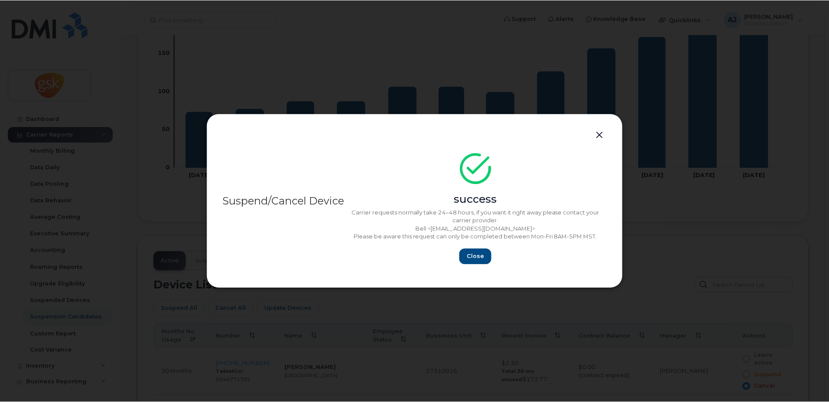
scroll to position [0, 0]
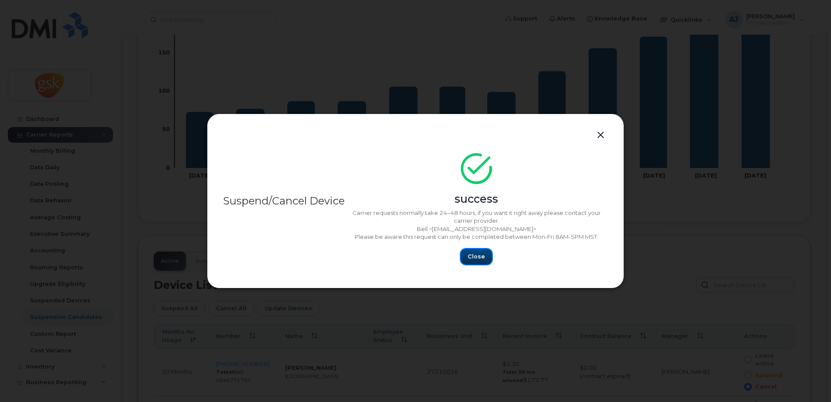
drag, startPoint x: 476, startPoint y: 259, endPoint x: 486, endPoint y: 259, distance: 10.0
click at [476, 259] on span "Close" at bounding box center [476, 256] width 17 height 8
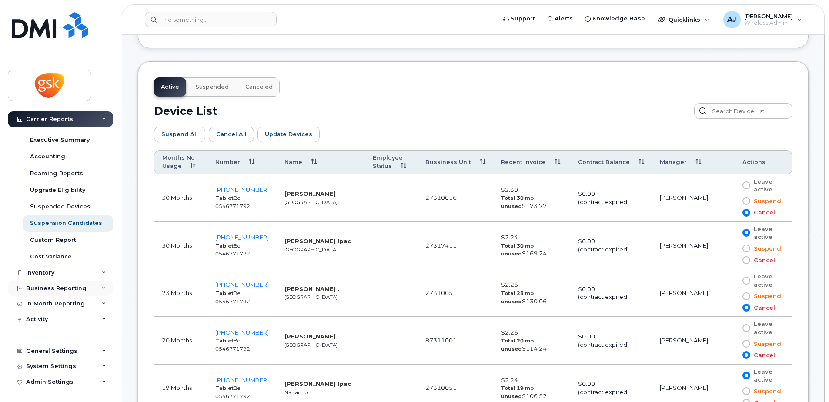
scroll to position [94, 0]
click at [56, 272] on div "Inventory" at bounding box center [60, 272] width 105 height 16
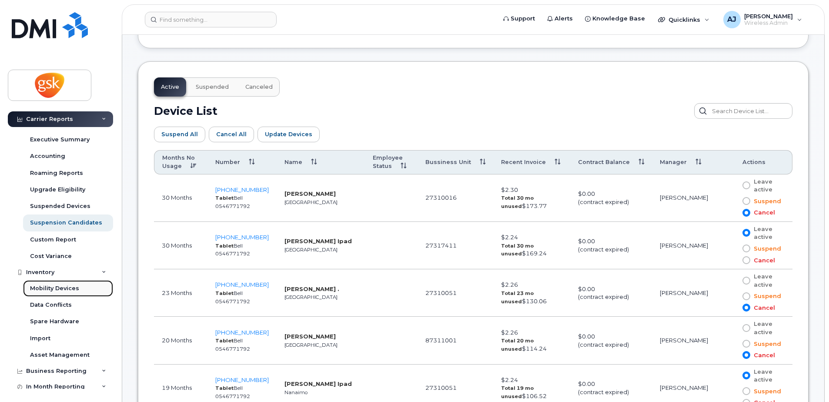
click at [66, 288] on div "Mobility Devices" at bounding box center [54, 288] width 49 height 8
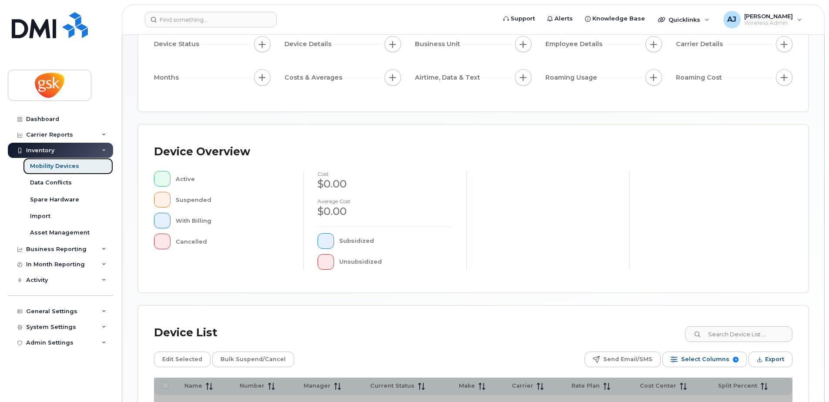
scroll to position [196, 0]
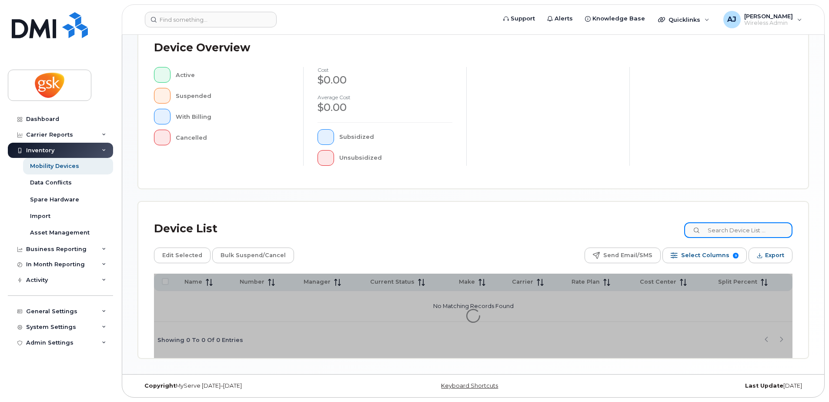
click at [730, 231] on input at bounding box center [738, 230] width 108 height 16
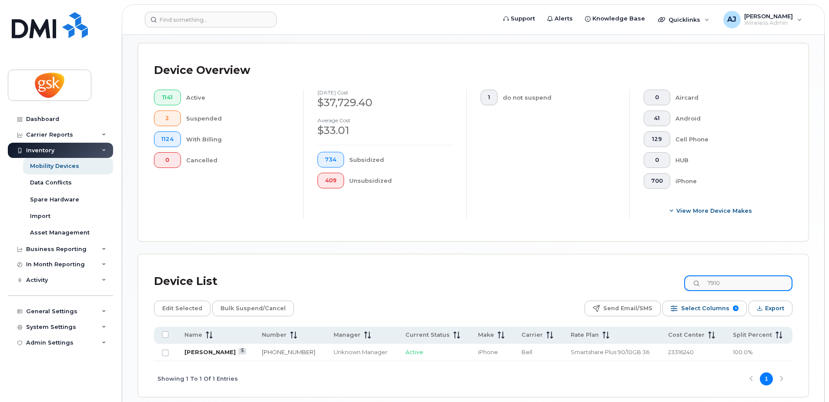
type input "7910"
drag, startPoint x: 204, startPoint y: 350, endPoint x: 214, endPoint y: 341, distance: 13.3
click at [204, 350] on link "Alexandra Leguerrier" at bounding box center [209, 351] width 51 height 7
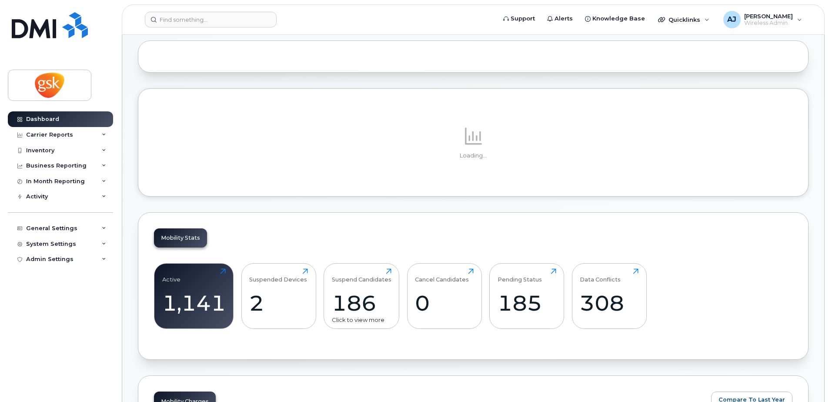
scroll to position [87, 0]
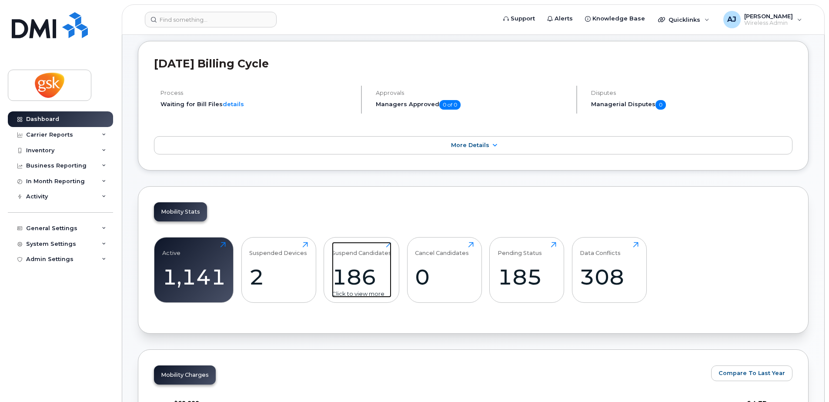
click at [358, 275] on div "186" at bounding box center [362, 277] width 60 height 26
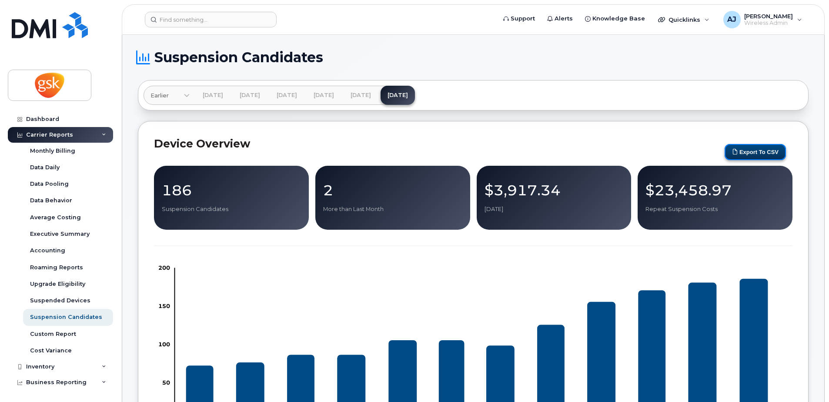
click at [759, 153] on button "Export to CSV" at bounding box center [754, 152] width 61 height 16
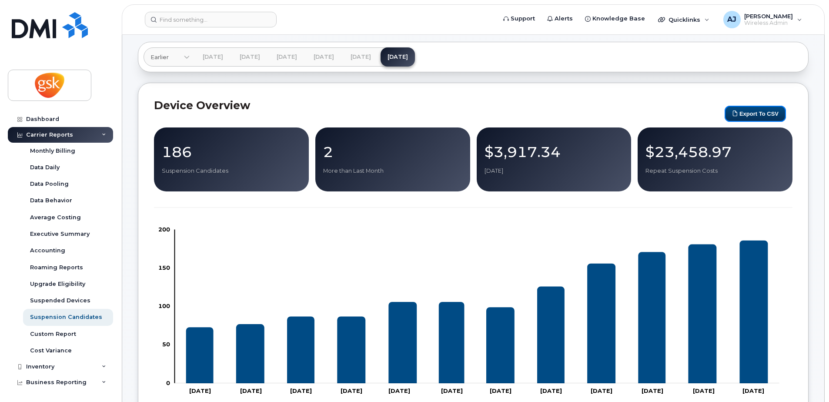
scroll to position [304, 0]
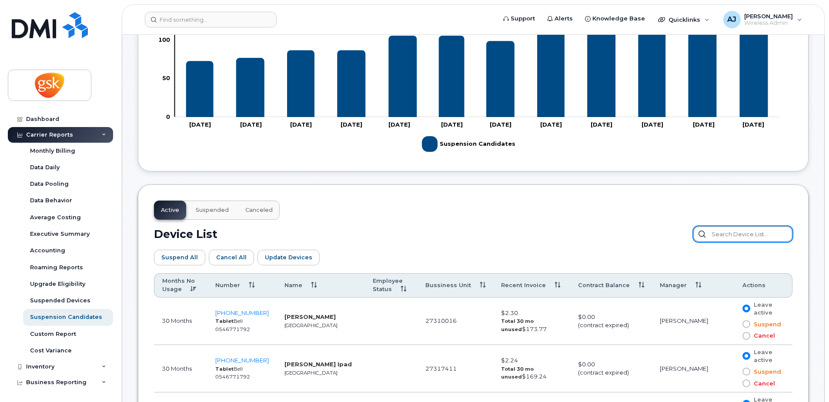
click at [740, 234] on input "text" at bounding box center [742, 234] width 99 height 16
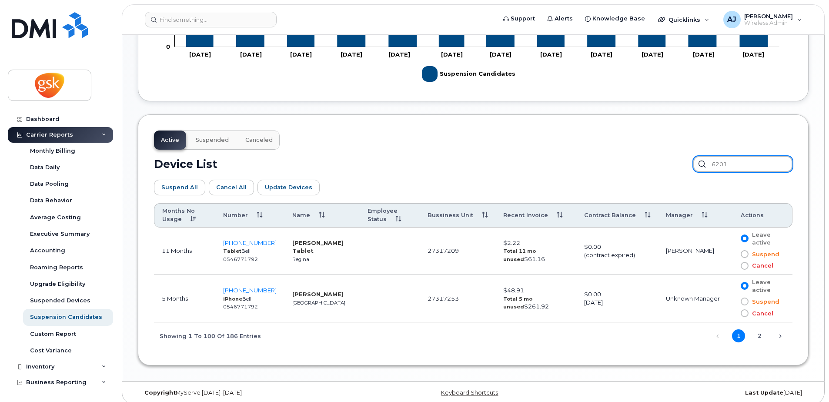
scroll to position [381, 0]
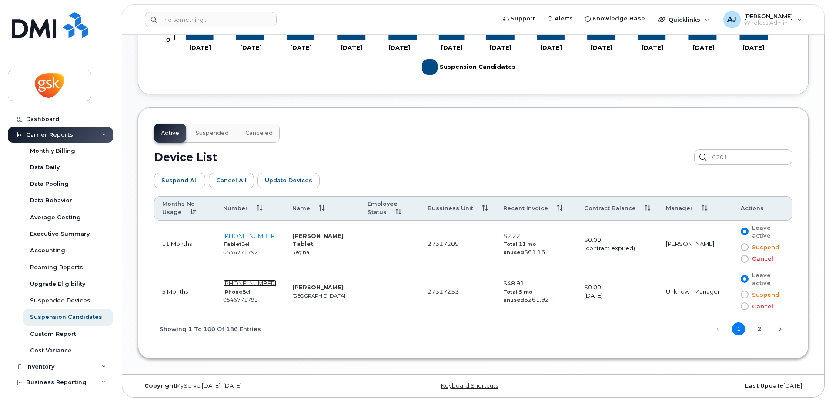
click at [241, 283] on span "438-596-6201" at bounding box center [249, 283] width 53 height 7
click at [744, 155] on input "6201" at bounding box center [742, 157] width 99 height 16
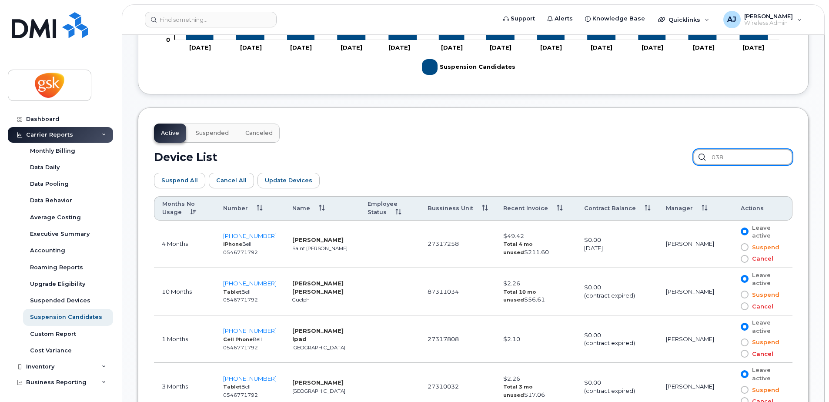
scroll to position [334, 0]
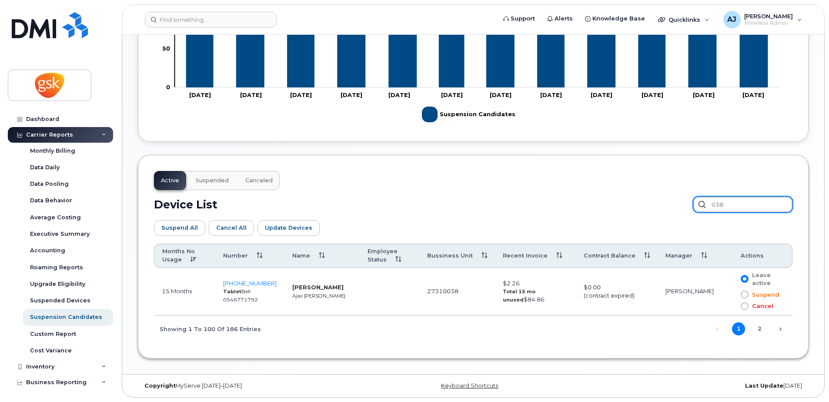
drag, startPoint x: 724, startPoint y: 205, endPoint x: 733, endPoint y: 204, distance: 9.2
click at [733, 204] on input "038" at bounding box center [742, 205] width 99 height 16
type input "0683"
click at [245, 280] on span "905-301-0683" at bounding box center [249, 283] width 53 height 7
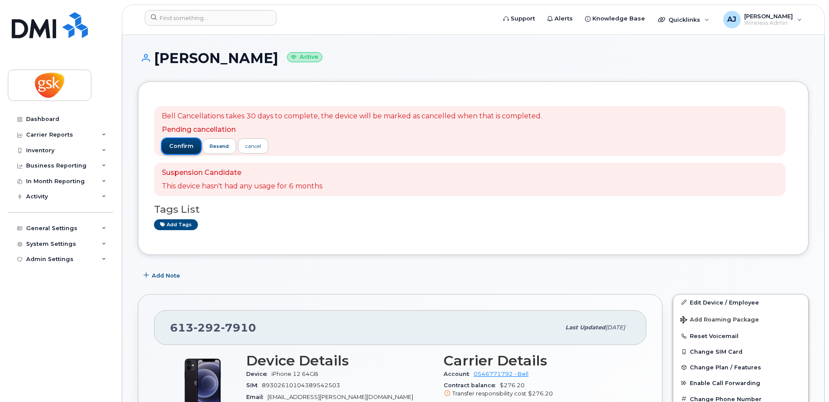
click at [186, 147] on span "confirm" at bounding box center [181, 146] width 24 height 8
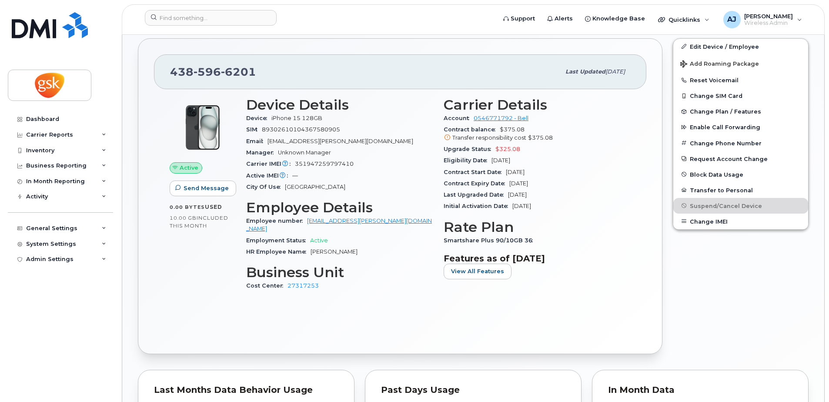
scroll to position [298, 0]
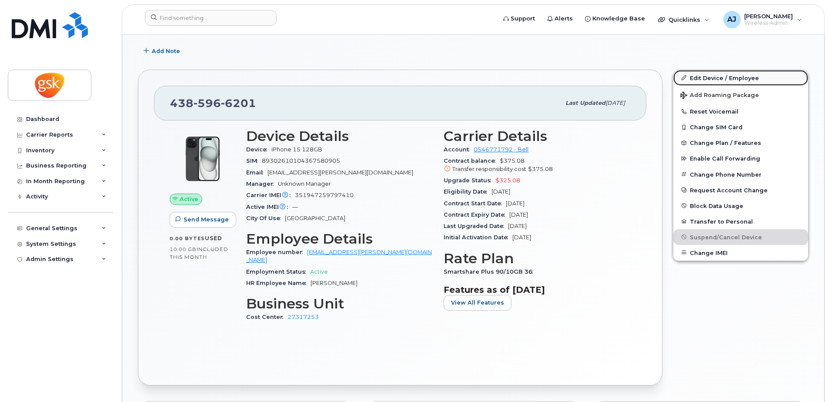
click at [705, 75] on link "Edit Device / Employee" at bounding box center [740, 78] width 135 height 16
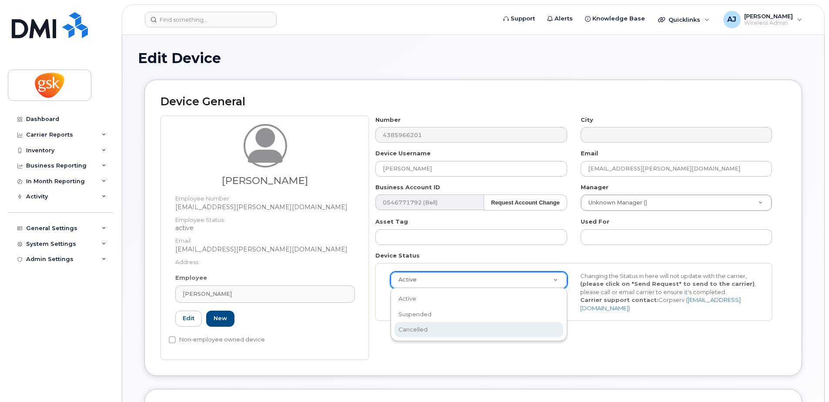
select select "cancelled"
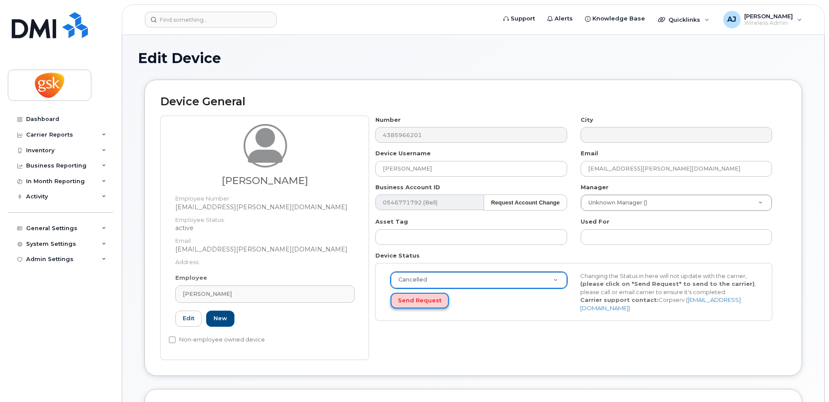
click at [427, 302] on button "Send Request" at bounding box center [419, 301] width 58 height 16
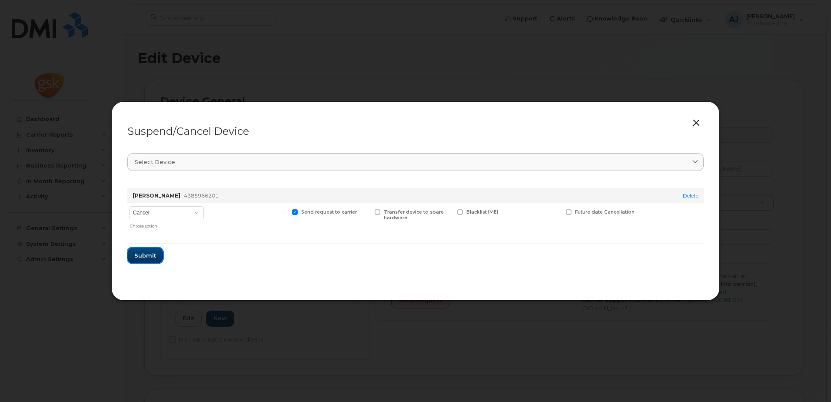
click at [146, 254] on span "Submit" at bounding box center [145, 255] width 22 height 8
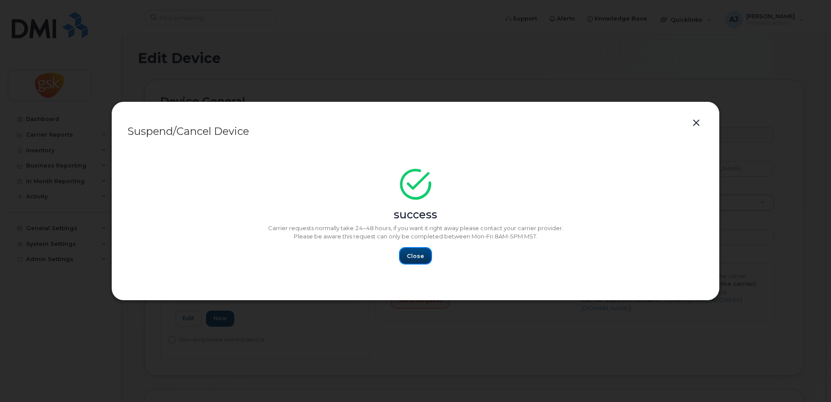
click at [426, 255] on button "Close" at bounding box center [415, 256] width 31 height 16
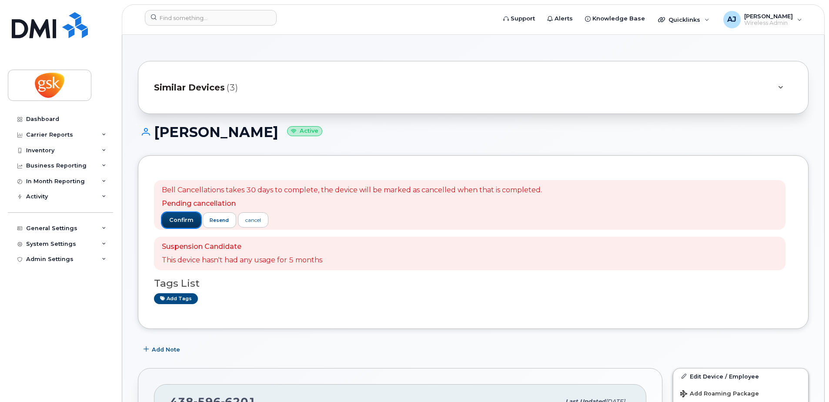
click at [181, 222] on span "confirm" at bounding box center [181, 220] width 24 height 8
click at [175, 218] on span "confirm" at bounding box center [181, 220] width 24 height 8
